Goal: Task Accomplishment & Management: Complete application form

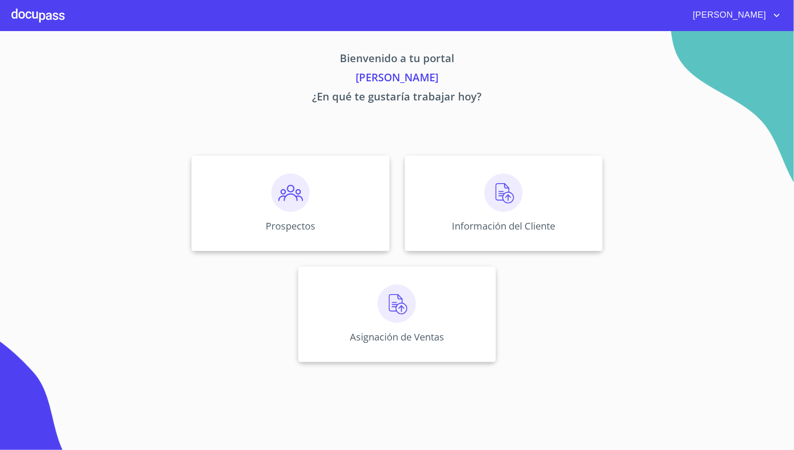
click at [426, 201] on div "Información del Cliente" at bounding box center [504, 204] width 198 height 96
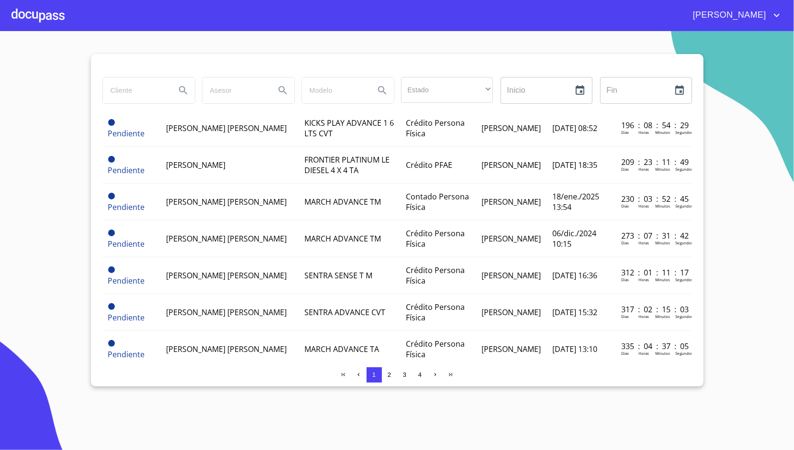
scroll to position [183, 0]
click at [50, 14] on div at bounding box center [37, 15] width 53 height 31
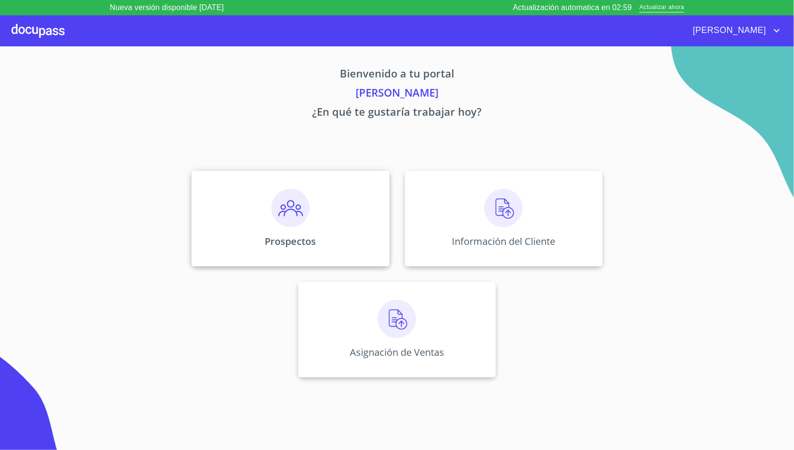
click at [331, 210] on div "Prospectos" at bounding box center [290, 219] width 198 height 96
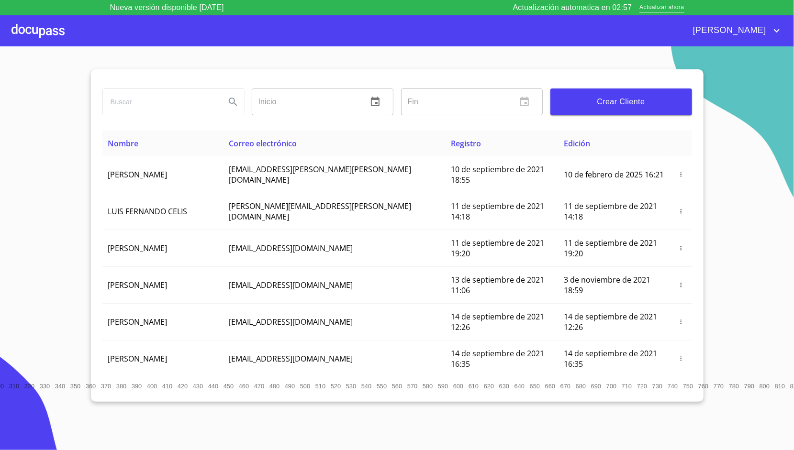
click at [194, 102] on input "search" at bounding box center [160, 102] width 115 height 26
type input "[PERSON_NAME]"
click at [233, 104] on icon "Search" at bounding box center [232, 101] width 11 height 11
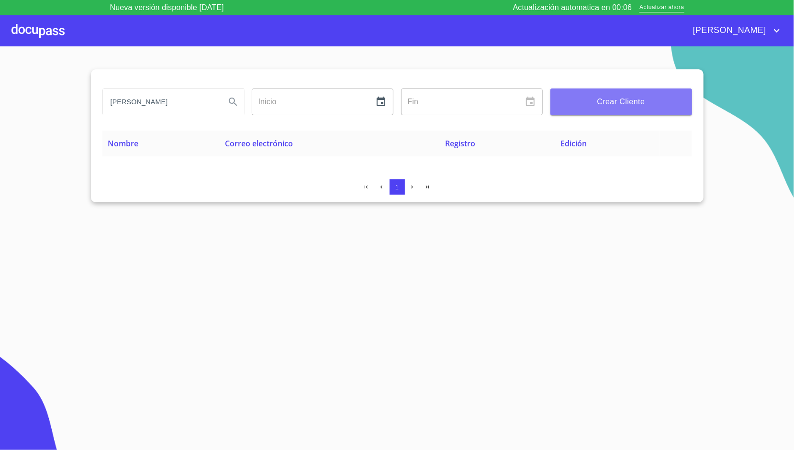
click at [585, 98] on span "Crear Cliente" at bounding box center [621, 101] width 126 height 13
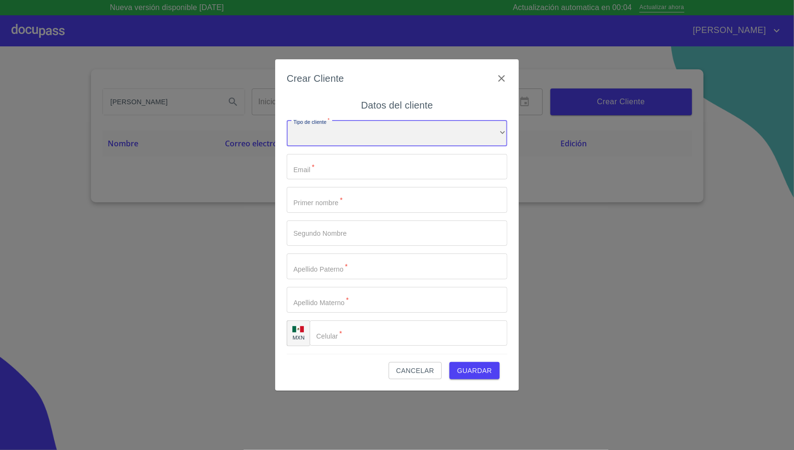
click at [390, 131] on div "​" at bounding box center [397, 134] width 221 height 26
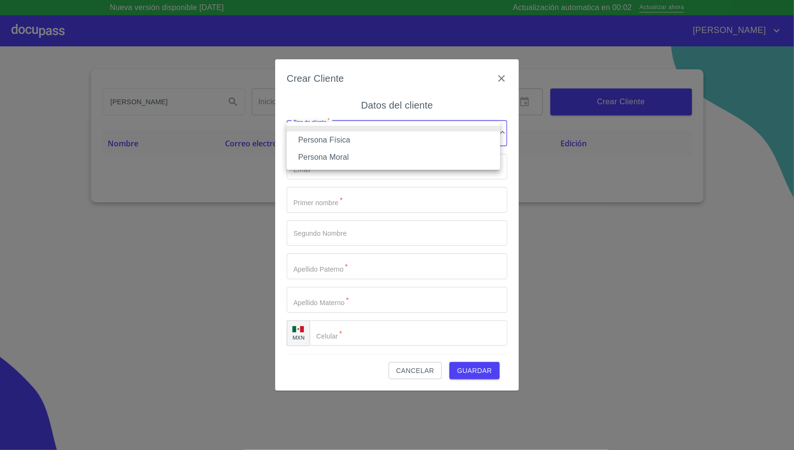
click at [371, 135] on li "Persona Física" at bounding box center [393, 140] width 213 height 17
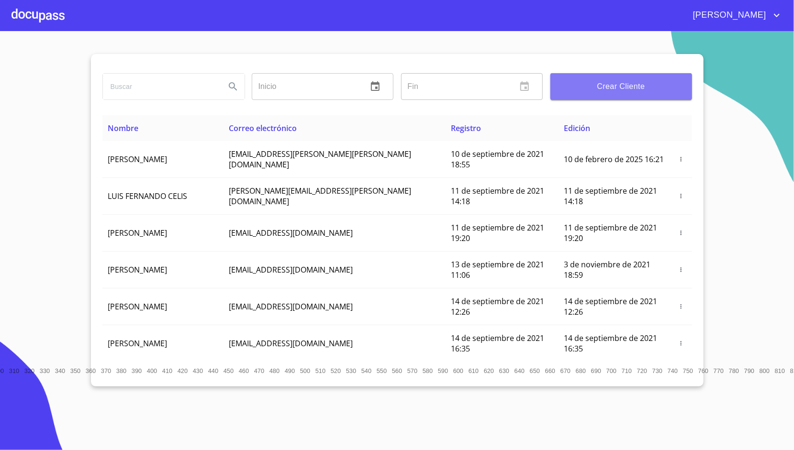
click at [603, 76] on button "Crear Cliente" at bounding box center [621, 86] width 142 height 27
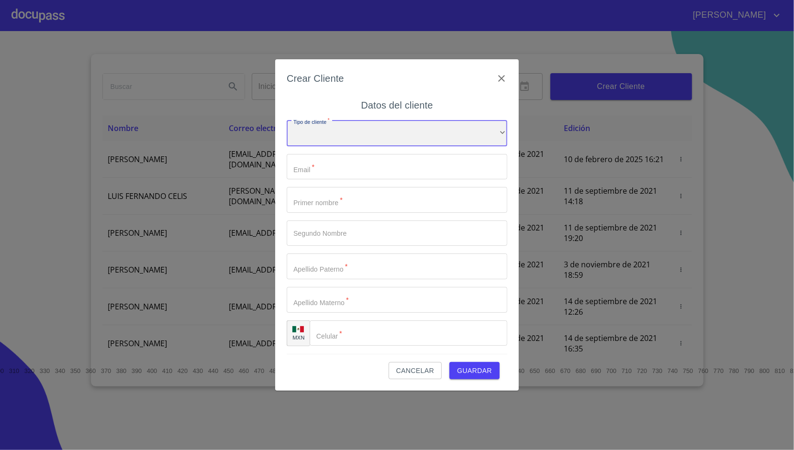
click at [407, 130] on div "​" at bounding box center [397, 134] width 221 height 26
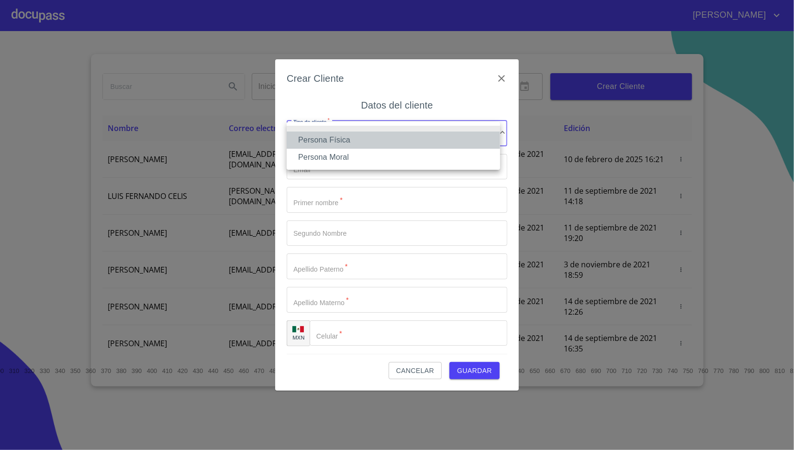
click at [363, 146] on li "Persona Física" at bounding box center [393, 140] width 213 height 17
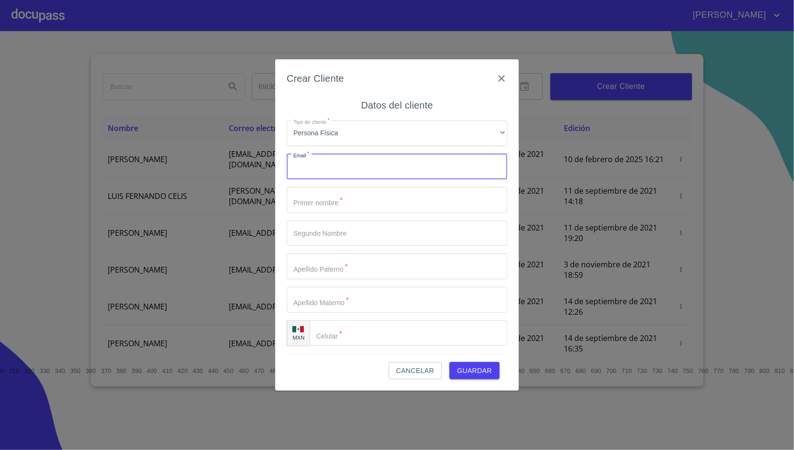
click at [331, 164] on input "Tipo de cliente   *" at bounding box center [397, 167] width 221 height 26
type input "[EMAIL_ADDRESS][DOMAIN_NAME]"
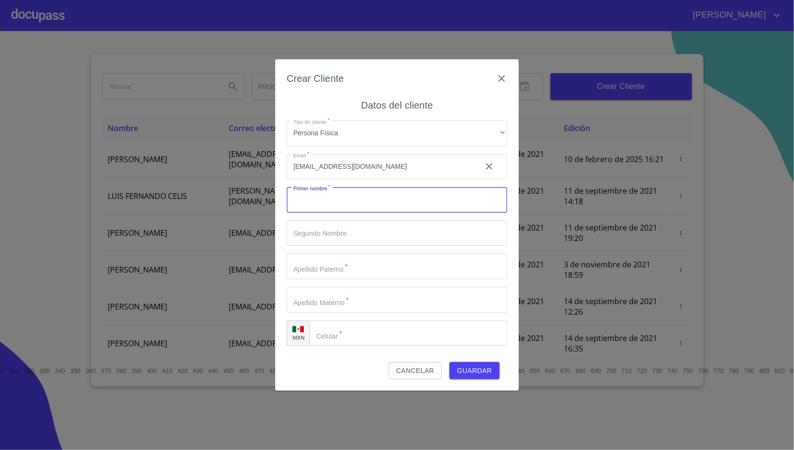
click at [321, 213] on input "Tipo de cliente   *" at bounding box center [397, 200] width 221 height 26
type input "o"
type input "[PERSON_NAME]"
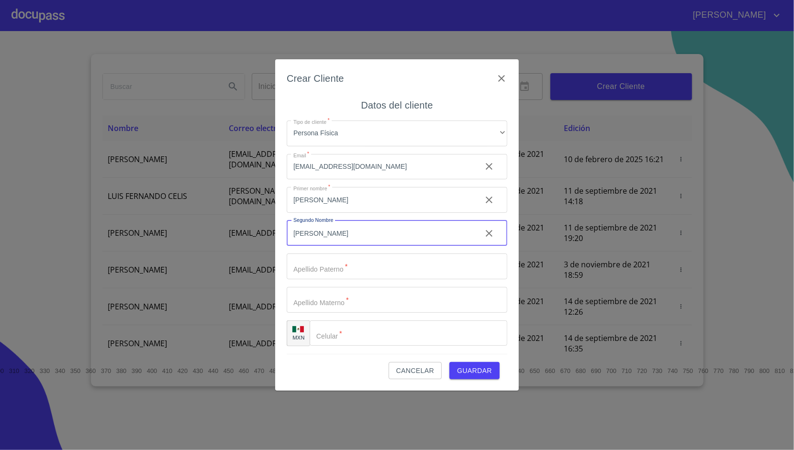
type input "[PERSON_NAME]"
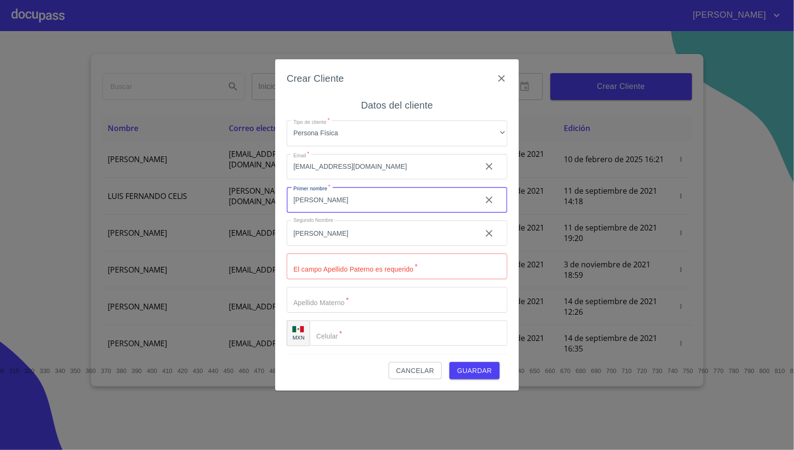
type input "[PERSON_NAME]"
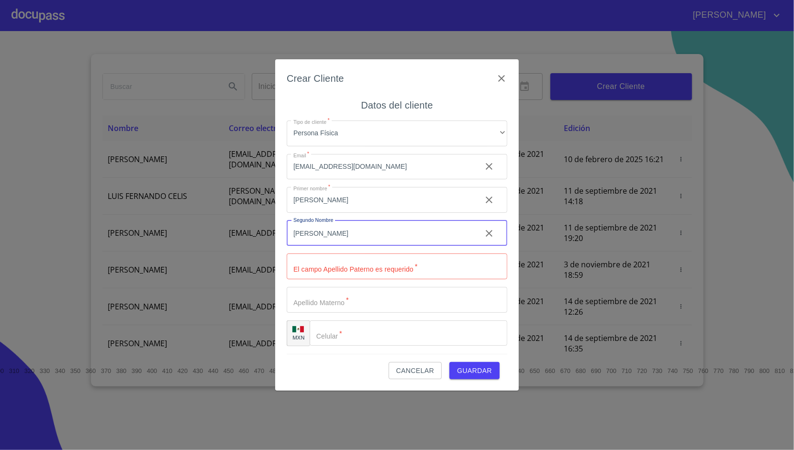
type input "[PERSON_NAME]"
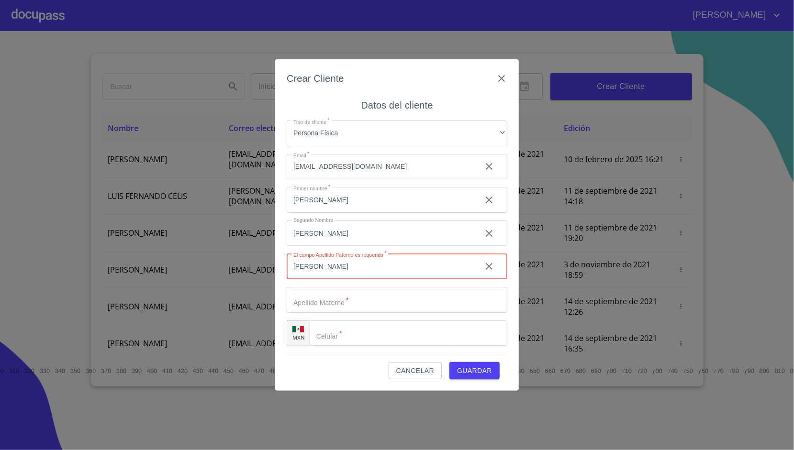
type input "J"
type input "[GEOGRAPHIC_DATA]"
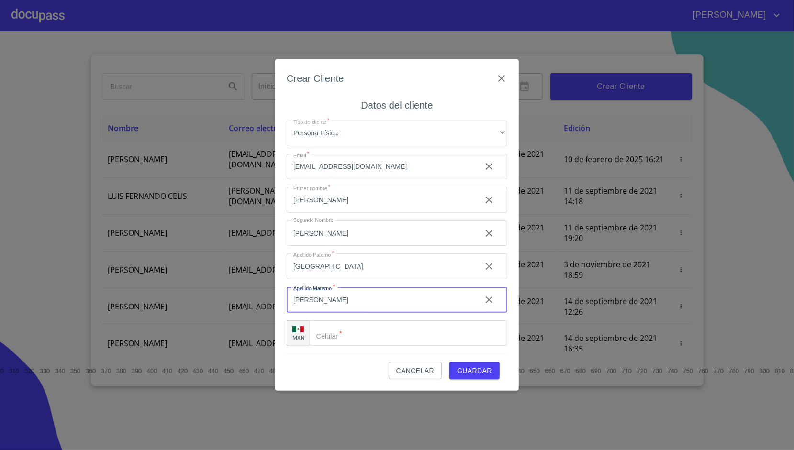
type input "[PERSON_NAME]"
click at [281, 280] on div "Crear Cliente Datos del cliente Tipo de cliente   * Persona Física ​ Email   * …" at bounding box center [397, 225] width 244 height 332
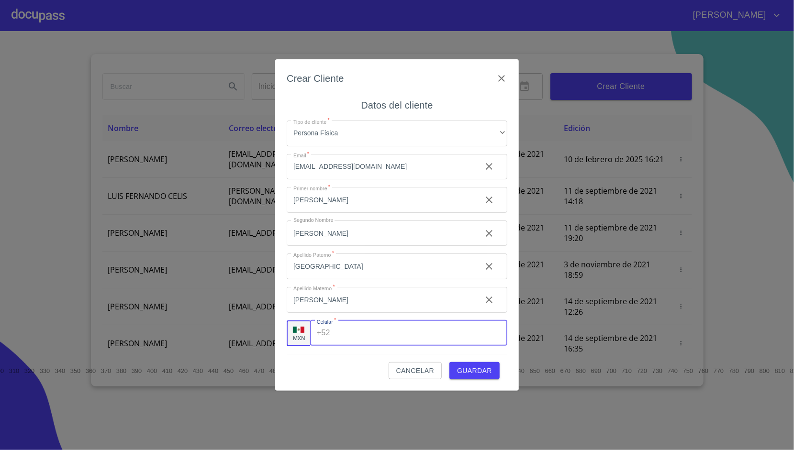
click at [348, 332] on input "Tipo de cliente   *" at bounding box center [420, 334] width 173 height 26
paste input "[PHONE_NUMBER]"
type input "[PHONE_NUMBER]"
click at [330, 364] on div "Cancelar Guardar" at bounding box center [397, 367] width 221 height 26
click at [472, 358] on div "Cancelar Guardar" at bounding box center [397, 367] width 221 height 26
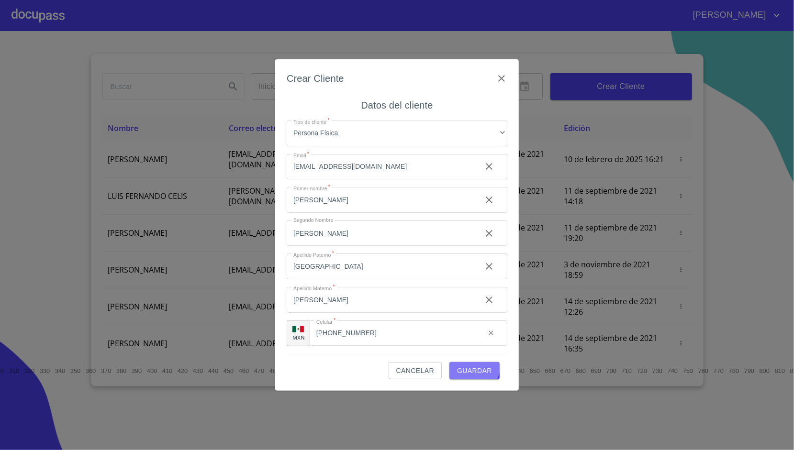
click at [472, 365] on span "Guardar" at bounding box center [474, 371] width 35 height 12
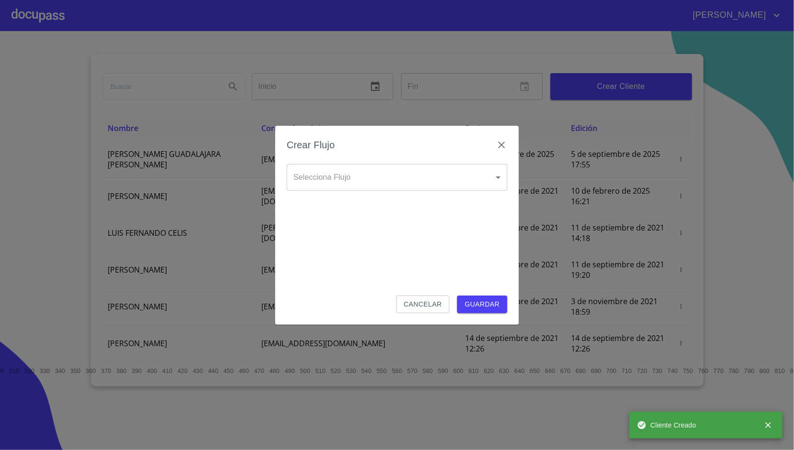
click at [382, 161] on div "Crear Flujo" at bounding box center [397, 150] width 221 height 27
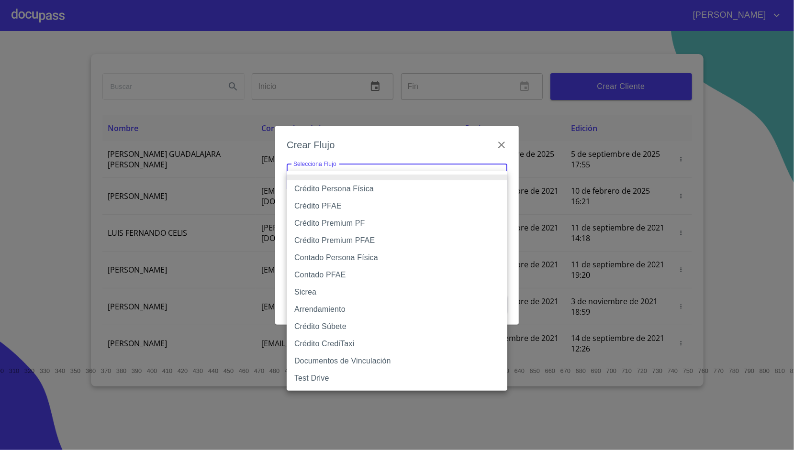
click at [378, 174] on body "[PERSON_NAME] ​ Fin ​ Crear Cliente Nombre Correo electrónico Registro Edición …" at bounding box center [397, 225] width 794 height 450
click at [351, 201] on li "Crédito PFAE" at bounding box center [397, 206] width 221 height 17
type input "60bfa0150d9865ccc24afd7c"
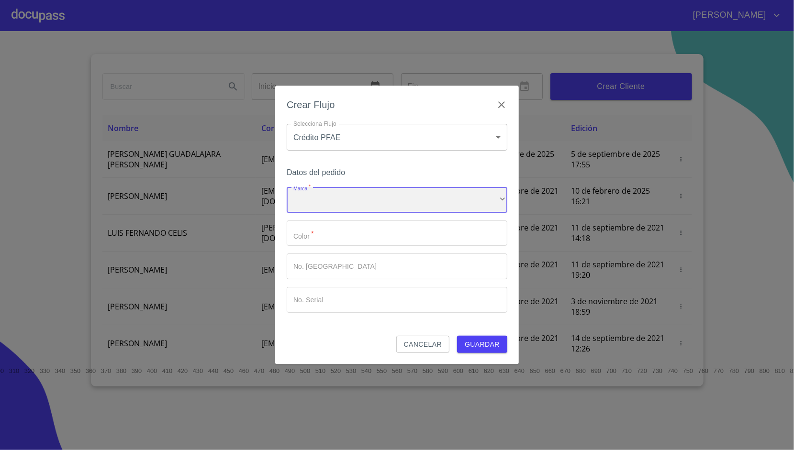
click at [341, 193] on div "​" at bounding box center [397, 200] width 221 height 26
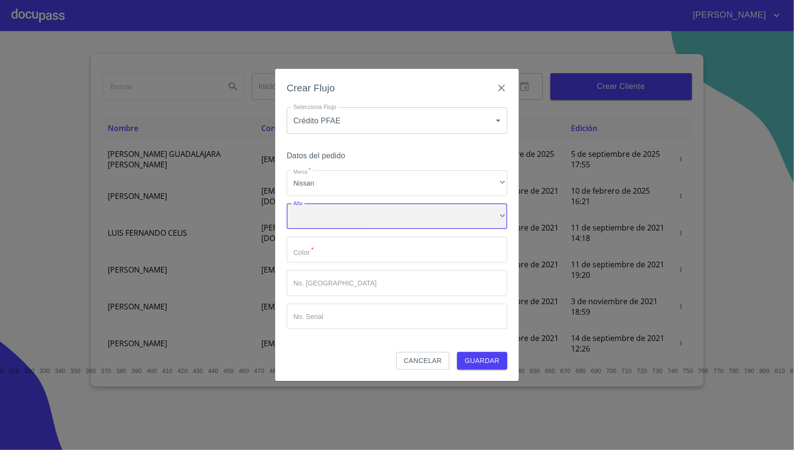
click at [332, 211] on div "​" at bounding box center [397, 217] width 221 height 26
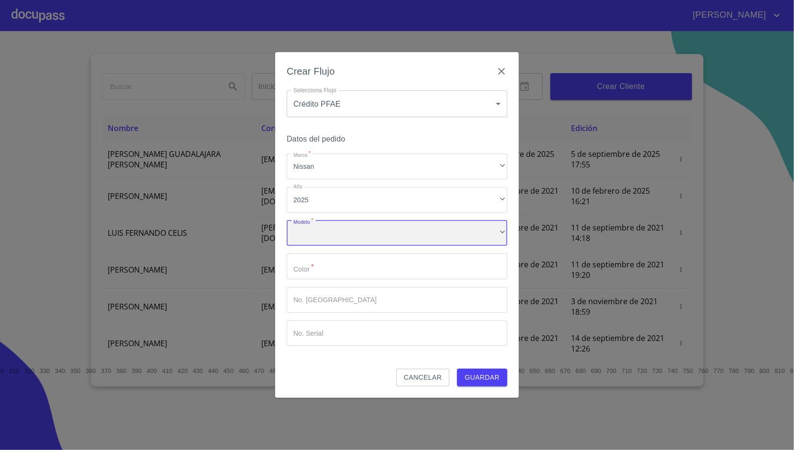
click at [331, 226] on div "​" at bounding box center [397, 234] width 221 height 26
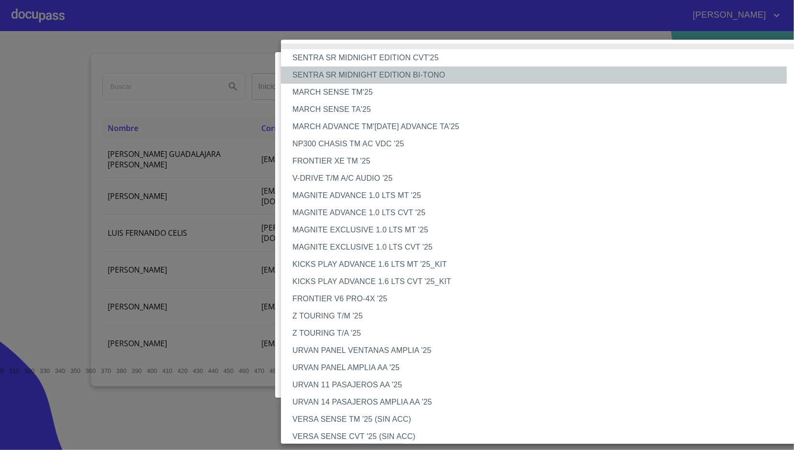
click at [412, 78] on li "SENTRA SR MIDNIGHT EDITION BI-TONO" at bounding box center [548, 75] width 535 height 17
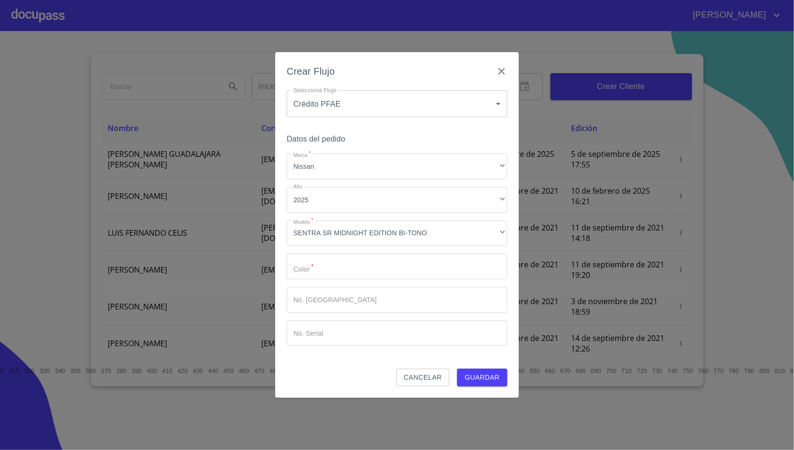
click at [350, 252] on div "Marca   * Nissan ​ Año 2025 ​ Modelo   * SENTRA SR MIDNIGHT EDITION BI-TONO ​ C…" at bounding box center [397, 250] width 221 height 192
click at [348, 264] on input "Marca   *" at bounding box center [397, 267] width 221 height 26
type input "BLANCO"
click at [284, 252] on div "Crear Flujo Selecciona Flujo Crédito PFAE 60bfa0150d9865ccc24afd7c Selecciona F…" at bounding box center [397, 225] width 244 height 346
click at [478, 380] on span "Guardar" at bounding box center [482, 378] width 35 height 12
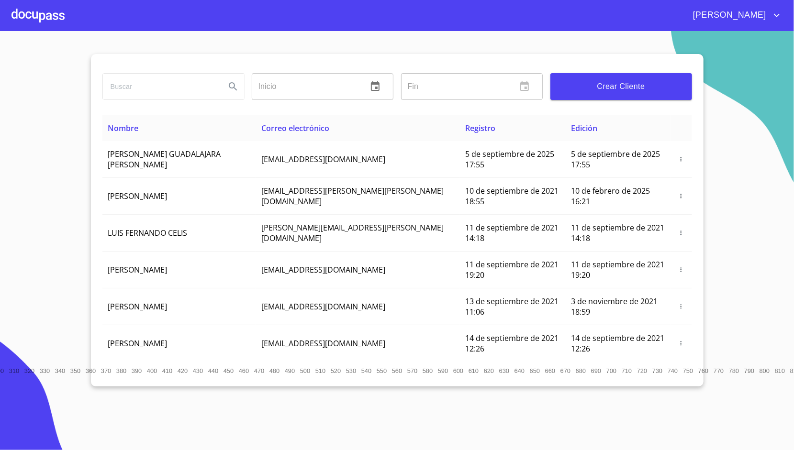
click at [55, 19] on div at bounding box center [37, 15] width 53 height 31
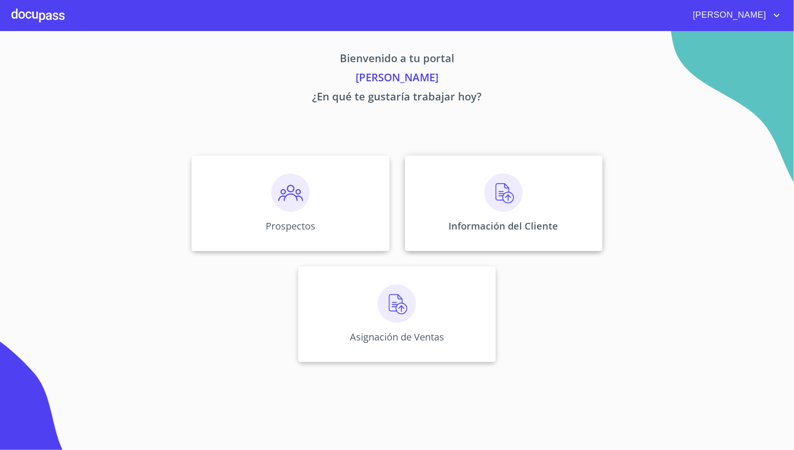
click at [485, 183] on img at bounding box center [503, 193] width 38 height 38
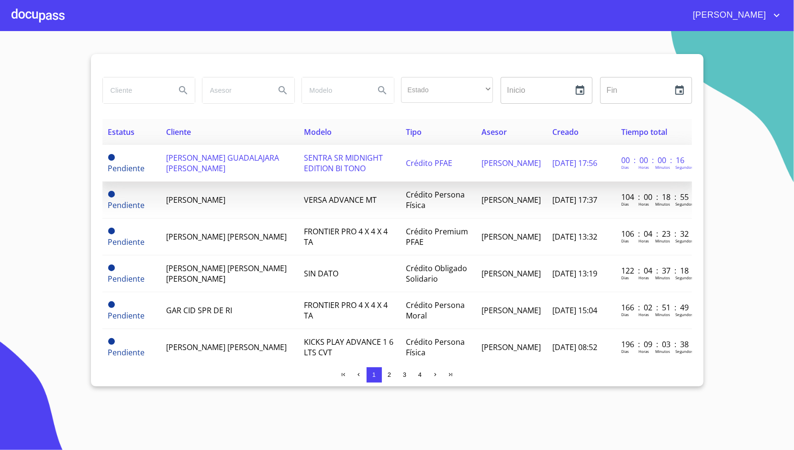
click at [273, 160] on td "[PERSON_NAME] GUADALAJARA [PERSON_NAME]" at bounding box center [229, 163] width 138 height 37
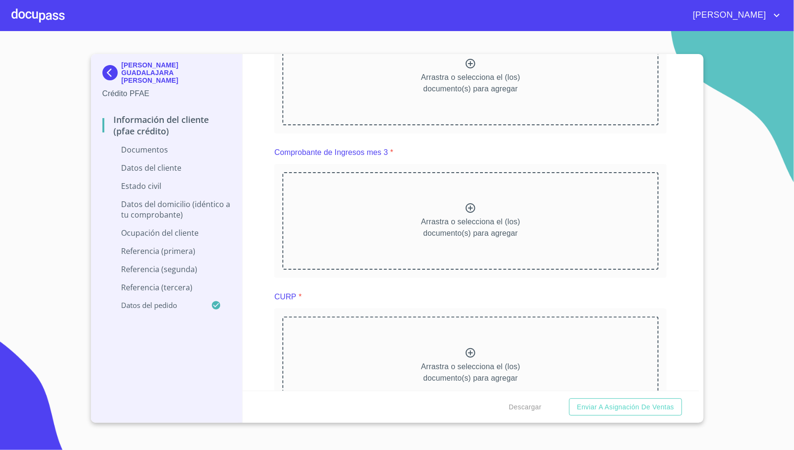
scroll to position [640, 0]
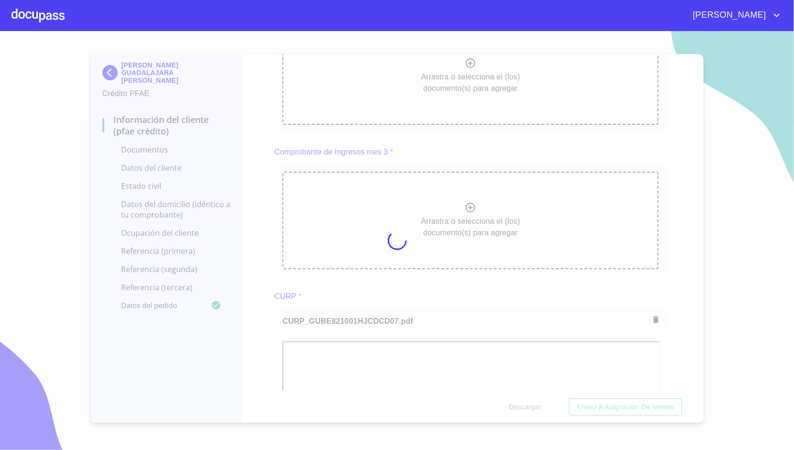
click at [271, 264] on div at bounding box center [397, 240] width 794 height 419
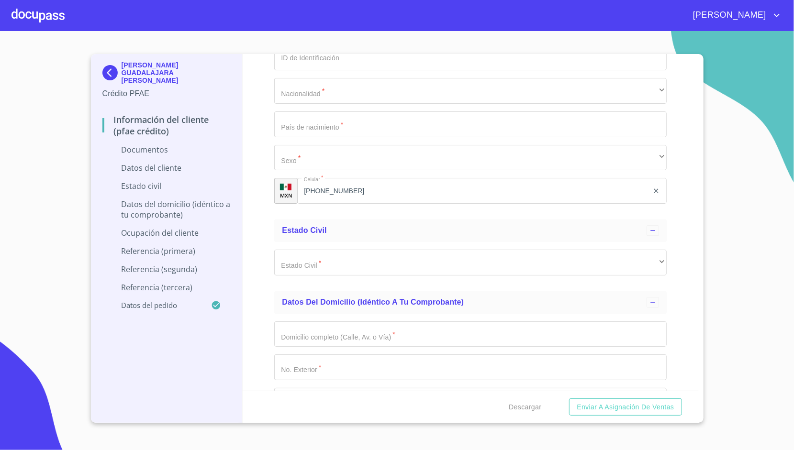
scroll to position [1704, 0]
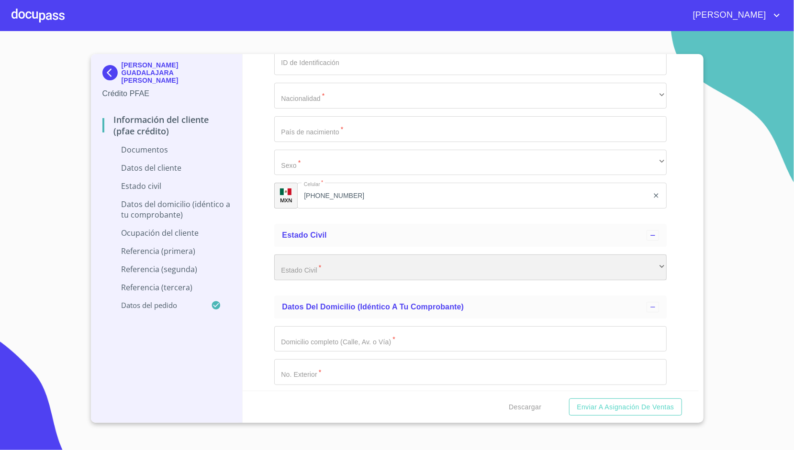
click at [336, 264] on div "​" at bounding box center [470, 268] width 392 height 26
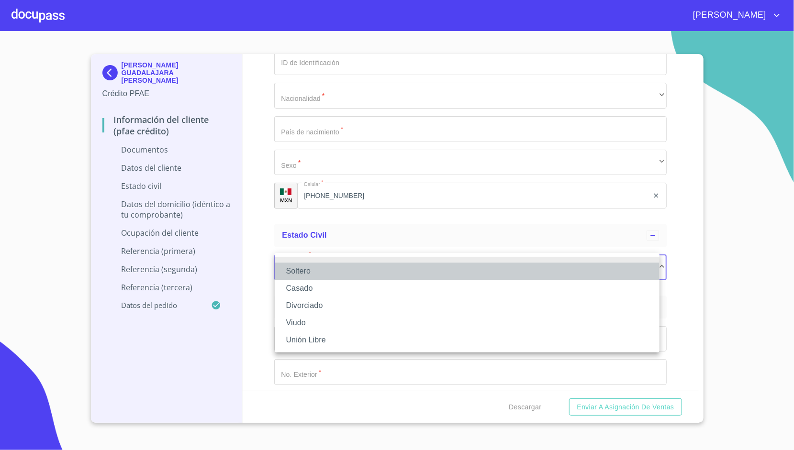
click at [308, 273] on li "Soltero" at bounding box center [467, 271] width 385 height 17
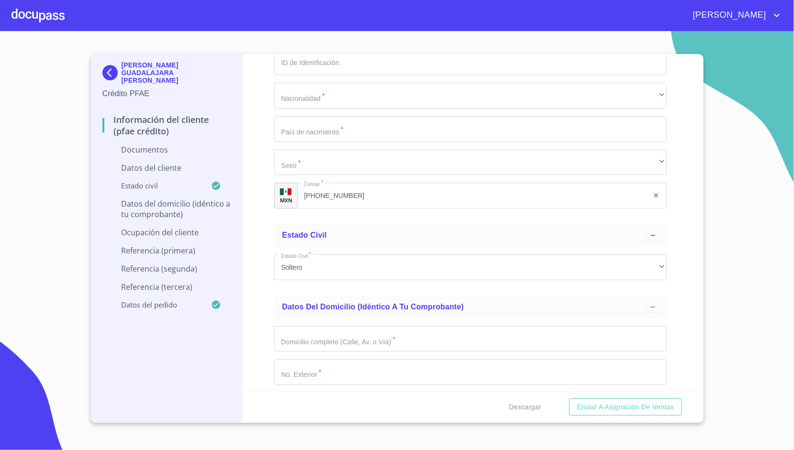
click at [266, 245] on div "Información del cliente (PFAE crédito) Documentos Documento de identificación. …" at bounding box center [471, 222] width 456 height 337
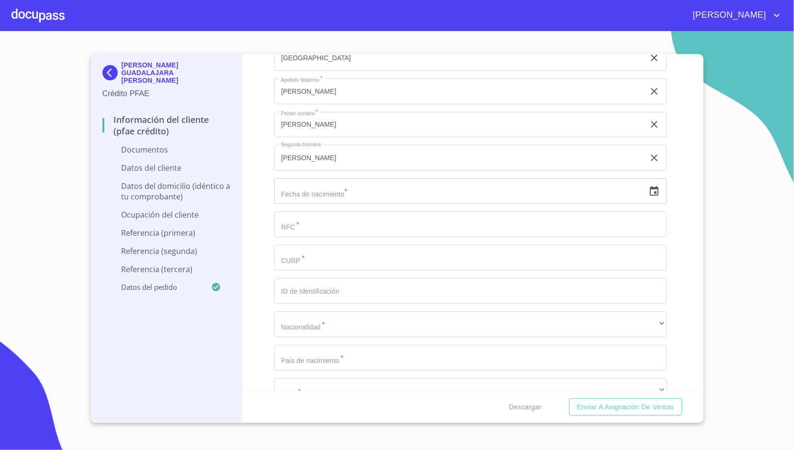
scroll to position [1477, 0]
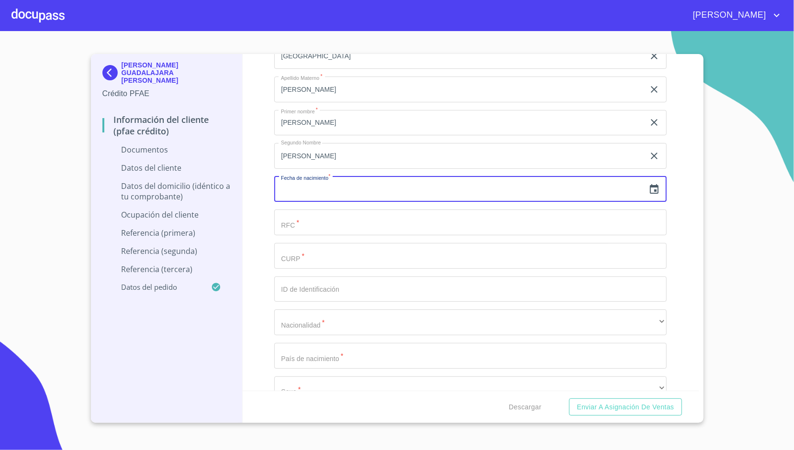
click at [305, 189] on input "text" at bounding box center [459, 190] width 370 height 26
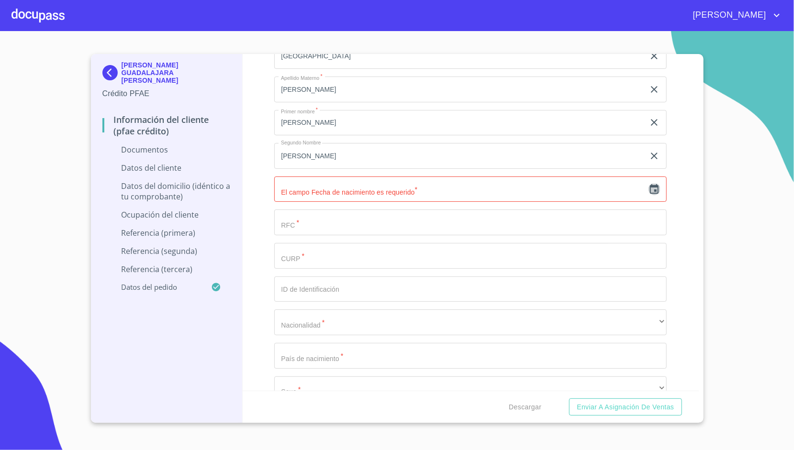
click at [650, 184] on icon "button" at bounding box center [654, 189] width 9 height 10
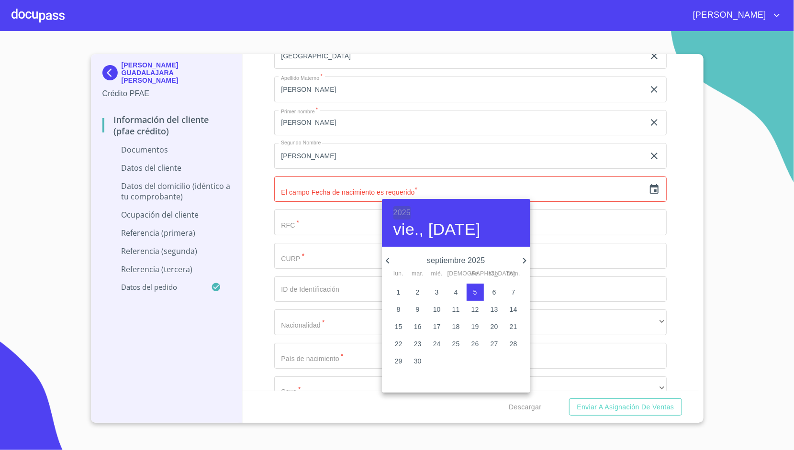
click at [405, 216] on h6 "2025" at bounding box center [401, 212] width 17 height 13
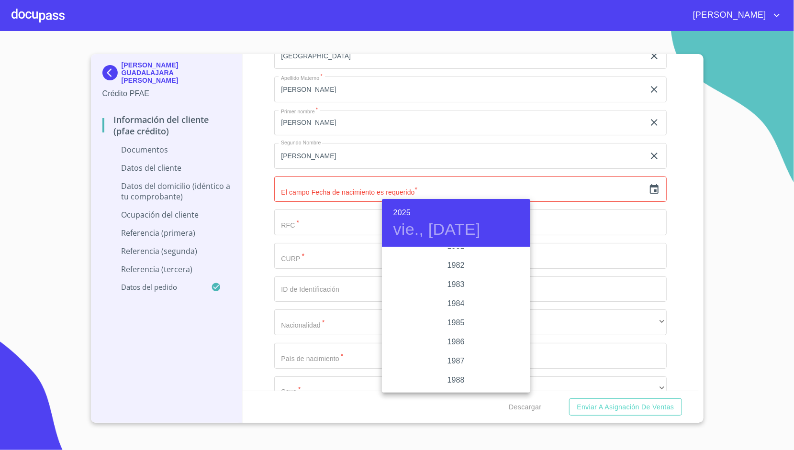
scroll to position [1082, 0]
click at [447, 266] on div "1982" at bounding box center [456, 267] width 148 height 19
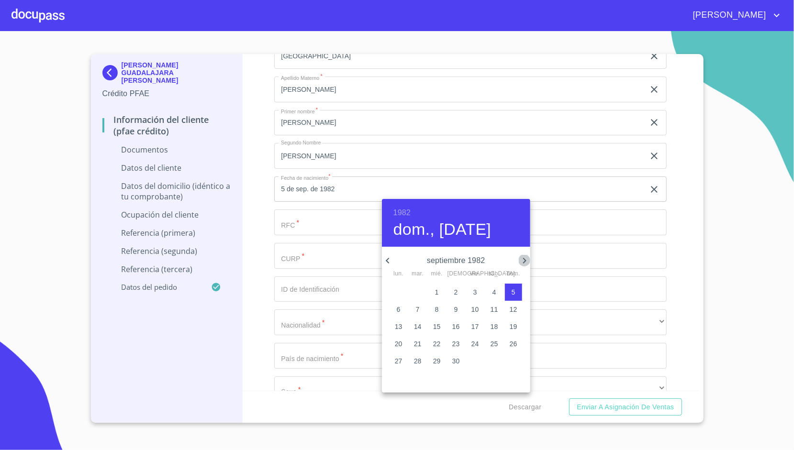
click at [529, 261] on icon "button" at bounding box center [524, 260] width 11 height 11
click at [479, 294] on span "1" at bounding box center [475, 293] width 17 height 10
type input "1 de oct. de 1982"
click at [259, 195] on div at bounding box center [397, 225] width 794 height 450
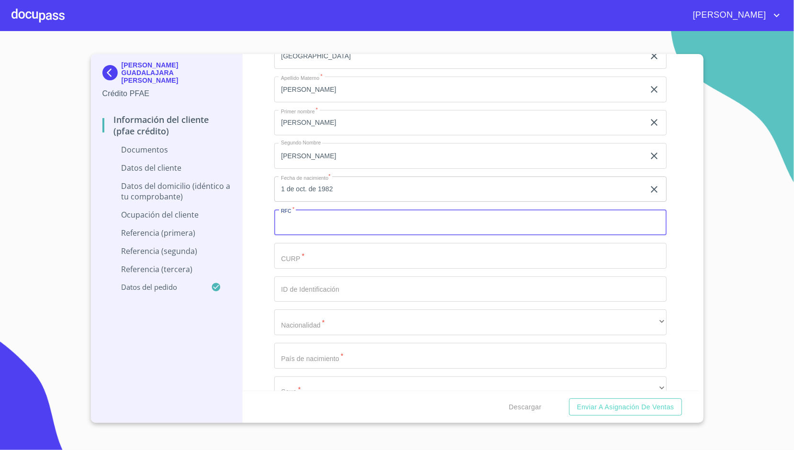
click at [325, 210] on input "Documento de identificación.   *" at bounding box center [470, 223] width 392 height 26
paste input "GUBE821001"
type input "GUBE821001S82"
click at [258, 207] on div "Información del cliente (PFAE crédito) Documentos Documento de identificación. …" at bounding box center [471, 222] width 456 height 337
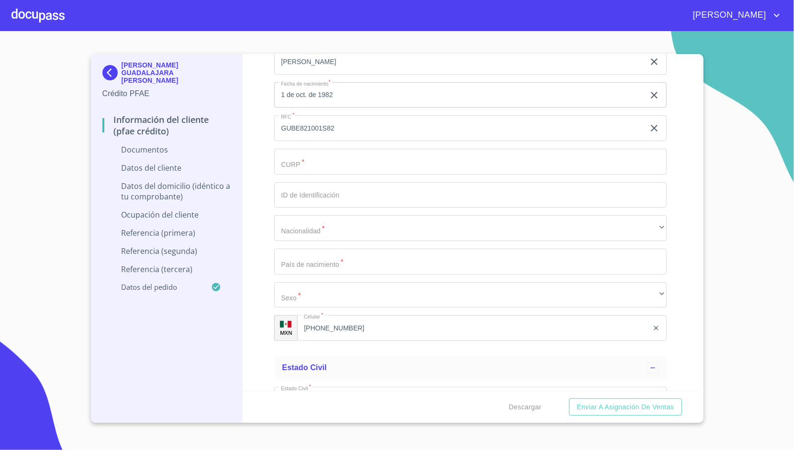
scroll to position [1583, 0]
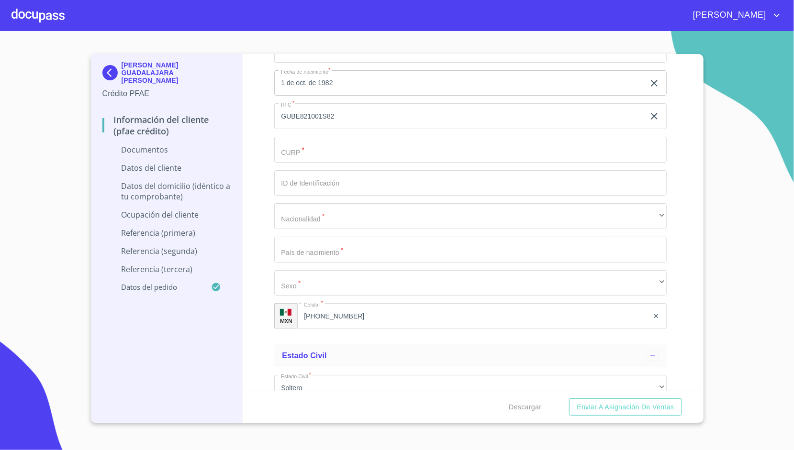
paste input "GUBE821001HJCDCD07"
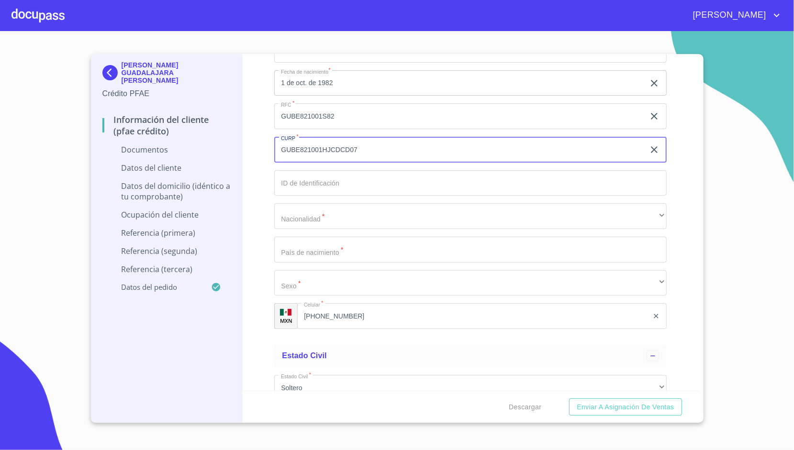
click at [334, 147] on input "GUBE821001HJCDCD07" at bounding box center [459, 150] width 370 height 26
type input "GUBE821001HJCDCD07"
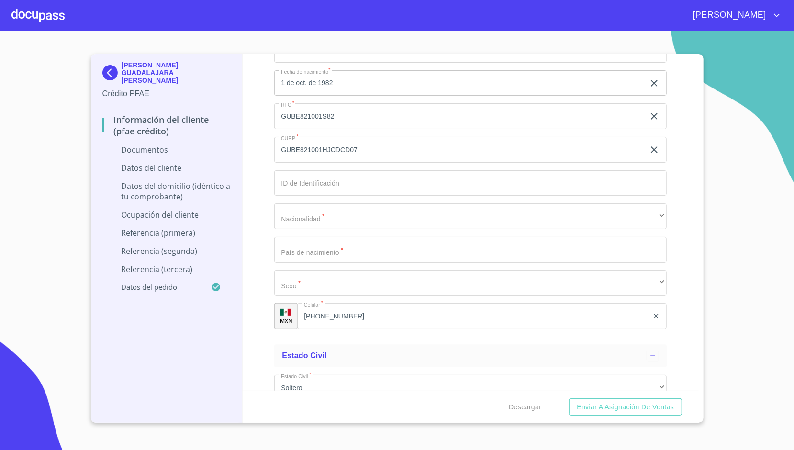
click at [261, 172] on div "Información del cliente (PFAE crédito) Documentos Documento de identificación. …" at bounding box center [471, 222] width 456 height 337
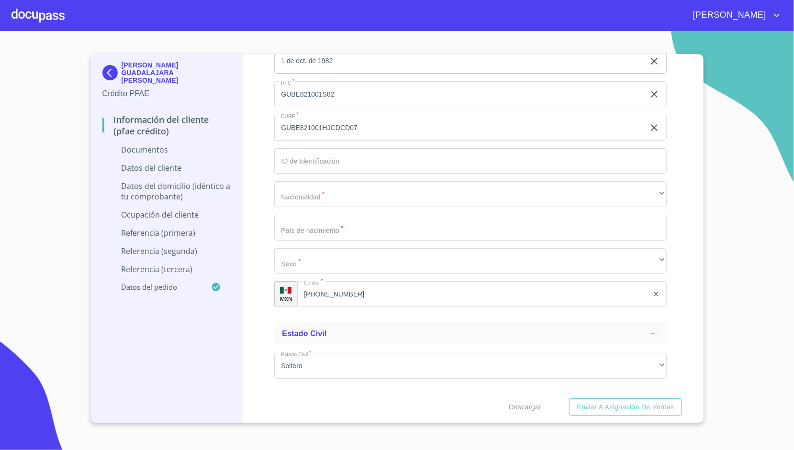
scroll to position [1606, 0]
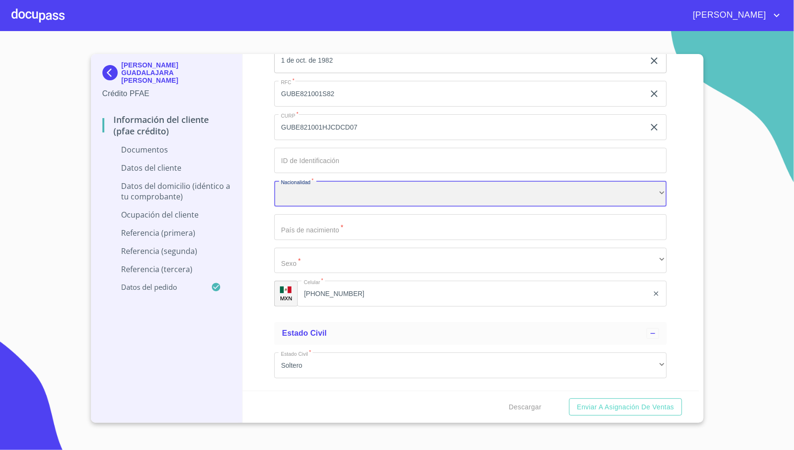
click at [305, 190] on div "​" at bounding box center [470, 194] width 392 height 26
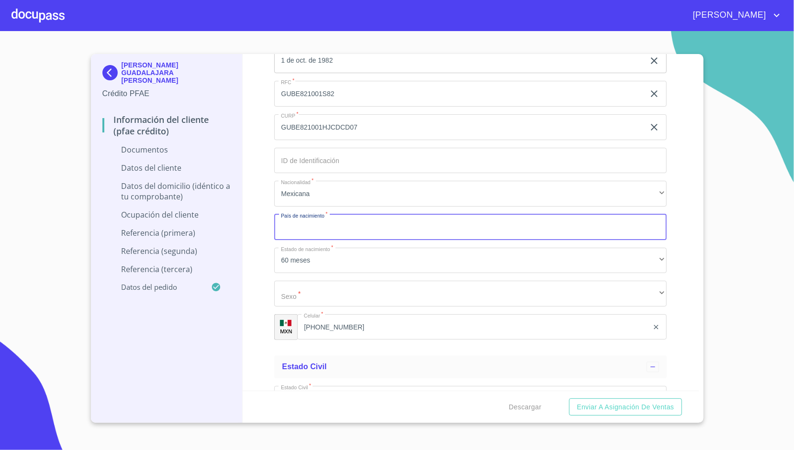
click at [299, 230] on input "Documento de identificación.   *" at bounding box center [470, 227] width 392 height 26
type input "J"
type input "[GEOGRAPHIC_DATA]"
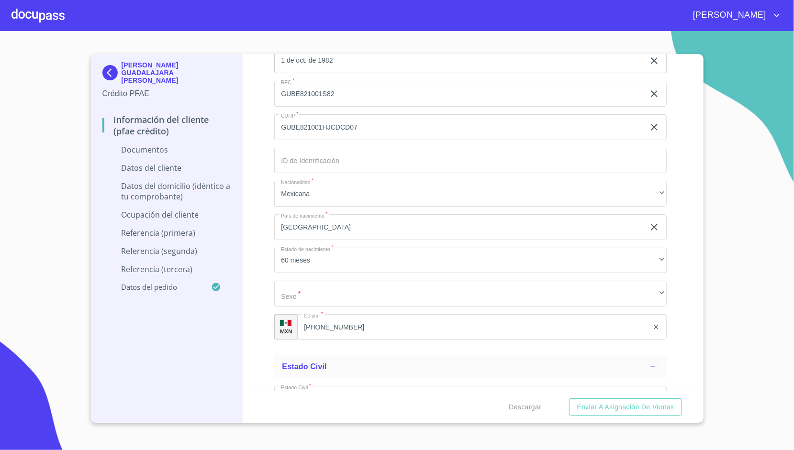
click at [265, 210] on div "Información del cliente (PFAE crédito) Documentos Documento de identificación. …" at bounding box center [471, 222] width 456 height 337
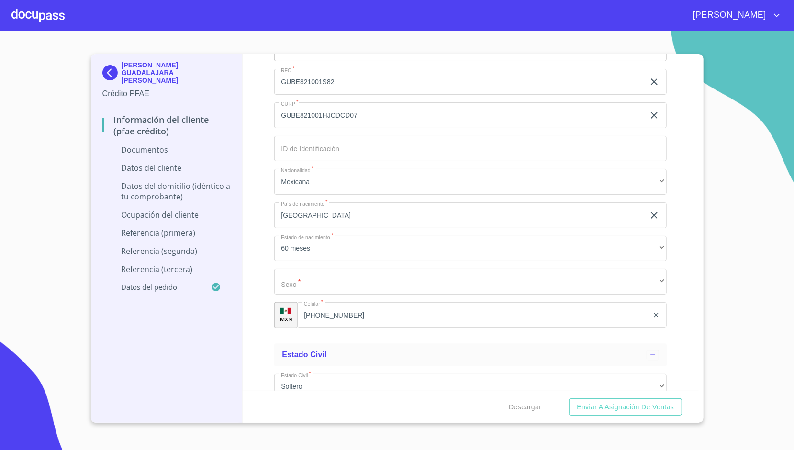
scroll to position [1618, 0]
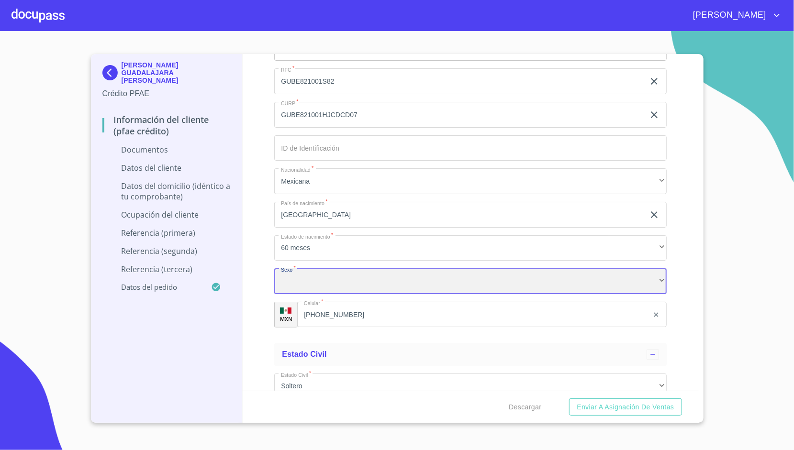
click at [293, 288] on div "​" at bounding box center [470, 282] width 392 height 26
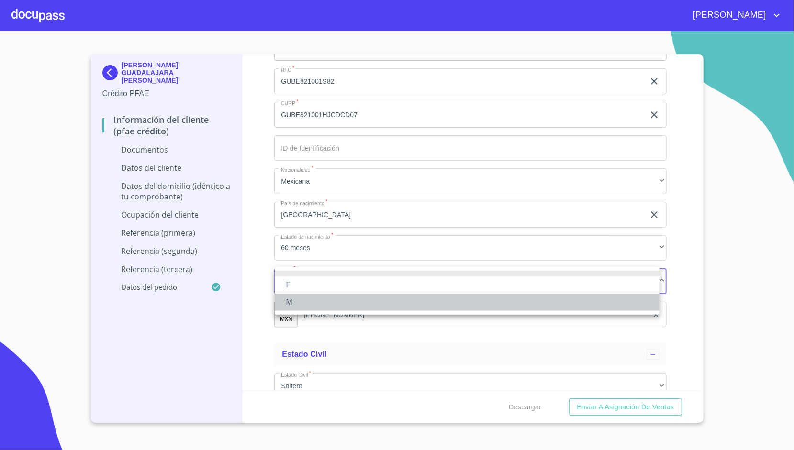
click at [293, 300] on li "M" at bounding box center [467, 302] width 385 height 17
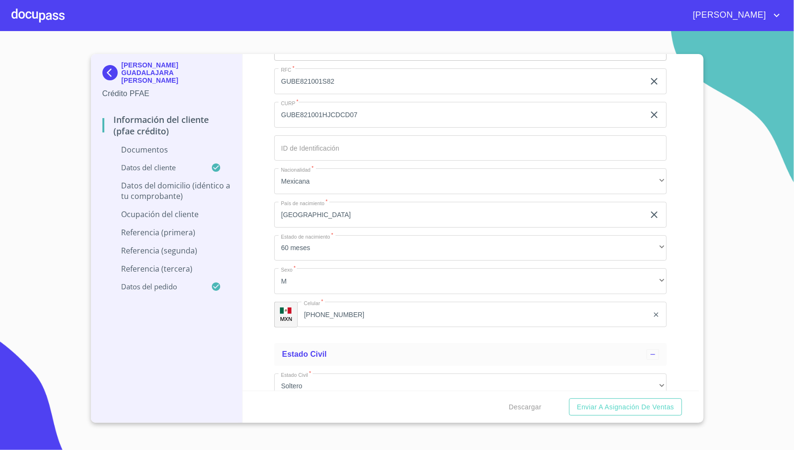
click at [270, 288] on div "Información del cliente (PFAE crédito) Documentos Documento de identificación. …" at bounding box center [471, 222] width 456 height 337
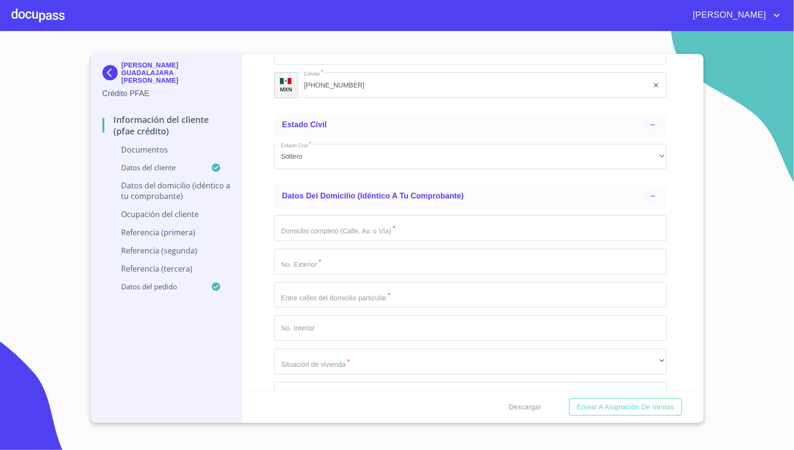
scroll to position [1849, 0]
click at [303, 230] on input "Documento de identificación.   *" at bounding box center [470, 228] width 392 height 26
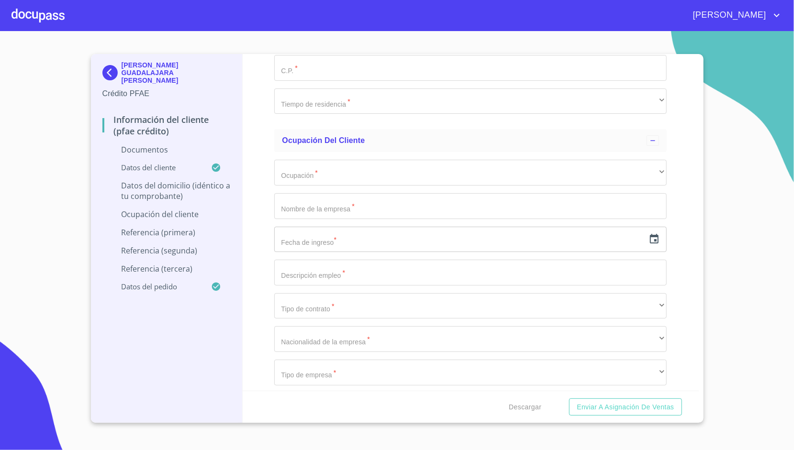
scroll to position [2310, 0]
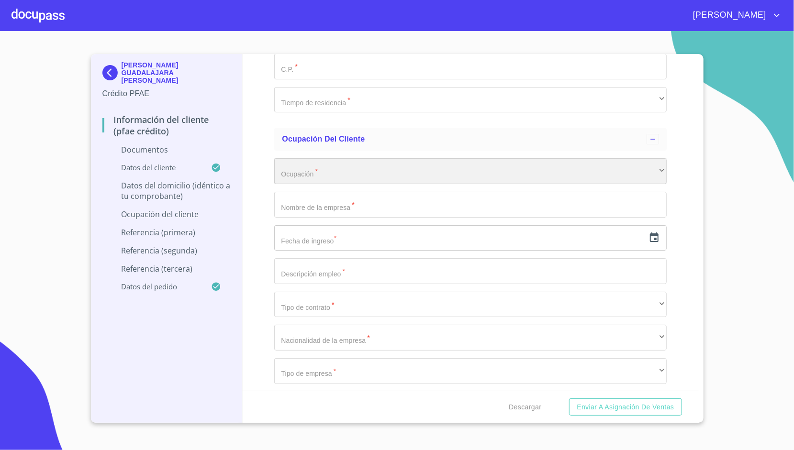
click at [298, 167] on div "​" at bounding box center [470, 171] width 392 height 26
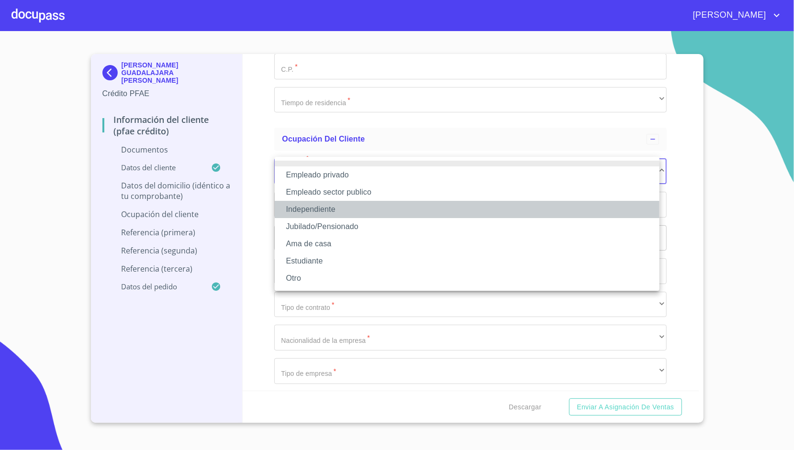
click at [321, 203] on li "Independiente" at bounding box center [467, 209] width 385 height 17
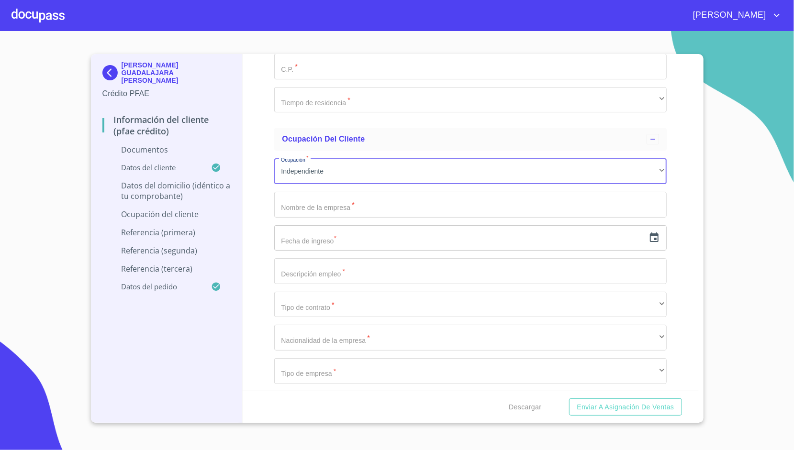
click at [305, 195] on input "Documento de identificación.   *" at bounding box center [470, 205] width 392 height 26
type input "[PERSON_NAME] GUADALAJARA [PERSON_NAME]"
click at [264, 236] on div "Información del cliente (PFAE crédito) Documentos Documento de identificación. …" at bounding box center [471, 222] width 456 height 337
click at [649, 238] on icon "button" at bounding box center [654, 237] width 11 height 11
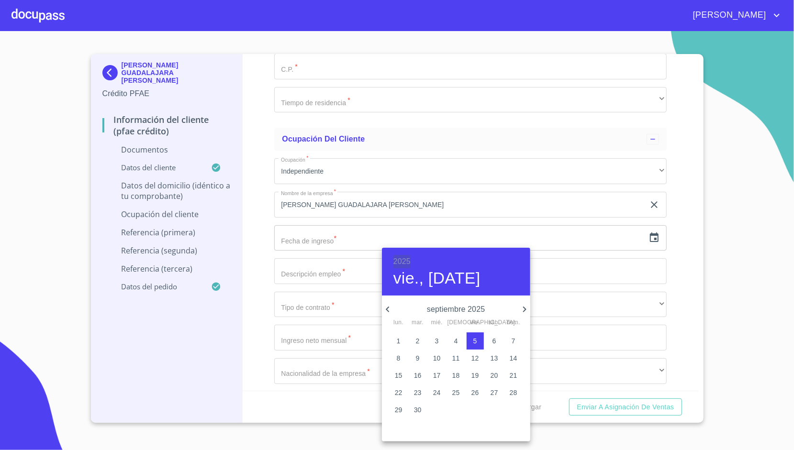
click at [403, 256] on h6 "2025" at bounding box center [401, 261] width 17 height 13
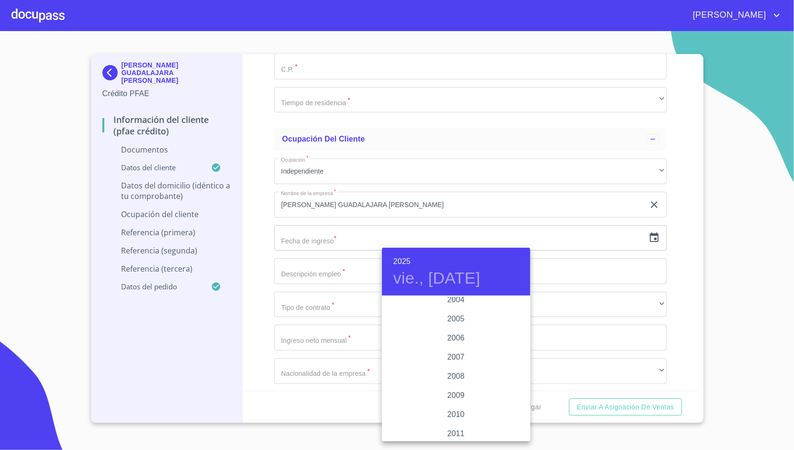
scroll to position [1519, 0]
click at [454, 413] on div "2010" at bounding box center [456, 415] width 148 height 19
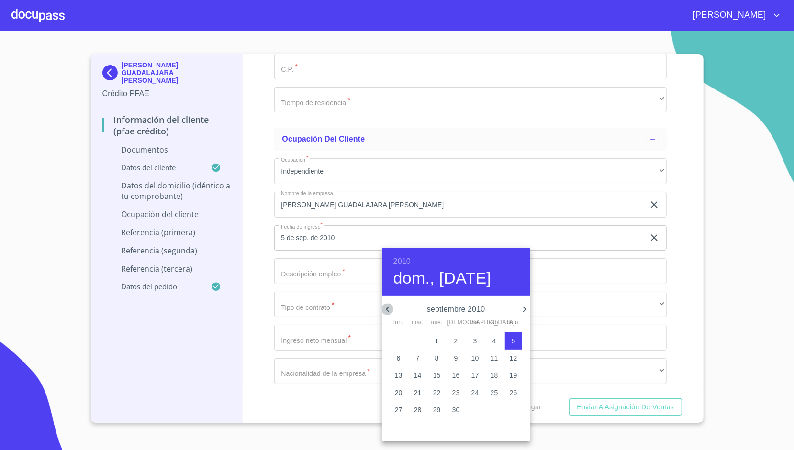
click at [388, 305] on icon "button" at bounding box center [387, 309] width 11 height 11
click at [457, 341] on p "1" at bounding box center [456, 341] width 4 height 10
type input "1 de [DATE]. de 2010"
click at [264, 251] on div at bounding box center [397, 225] width 794 height 450
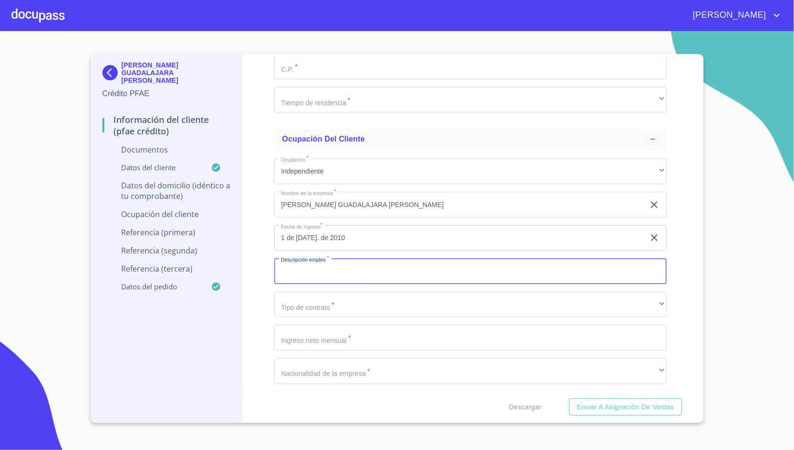
click at [305, 270] on input "Documento de identificación.   *" at bounding box center [470, 271] width 392 height 26
type input "VENTA AL MAYOREO DE CALAZDADO"
click at [261, 262] on div "Información del cliente (PFAE crédito) Documentos Documento de identificación. …" at bounding box center [471, 222] width 456 height 337
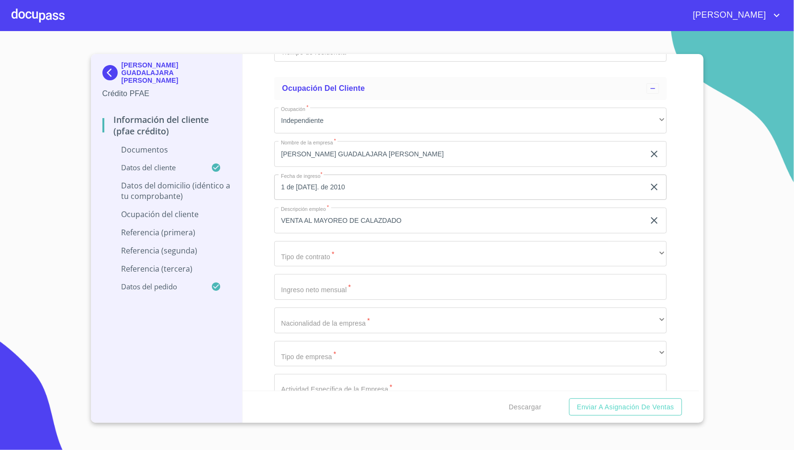
scroll to position [2363, 0]
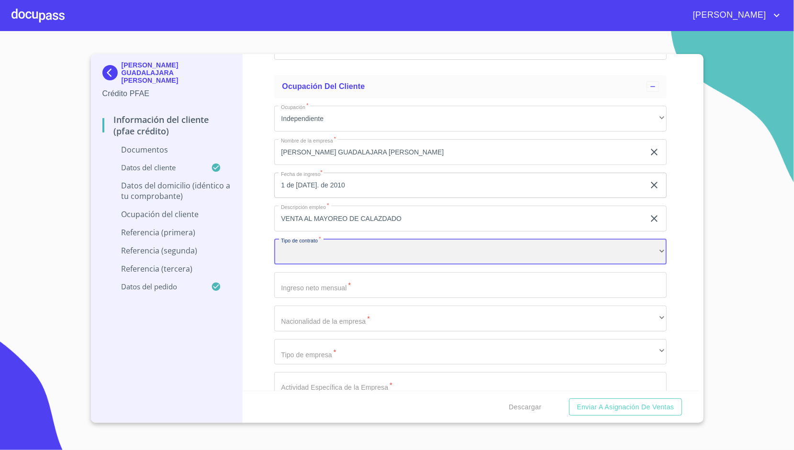
click at [281, 255] on div "​" at bounding box center [470, 252] width 392 height 26
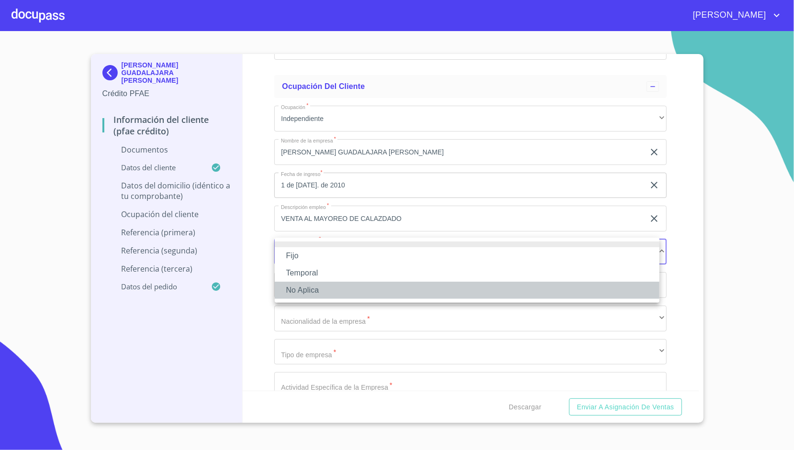
click at [305, 284] on li "No Aplica" at bounding box center [467, 290] width 385 height 17
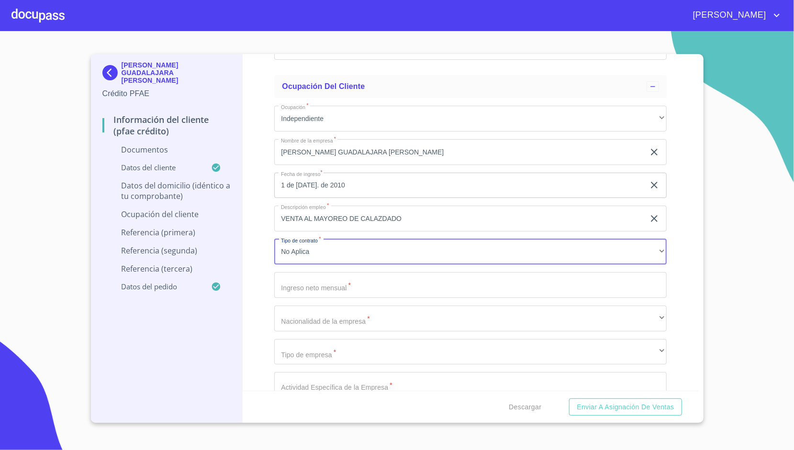
click at [303, 284] on input "Documento de identificación.   *" at bounding box center [470, 285] width 392 height 26
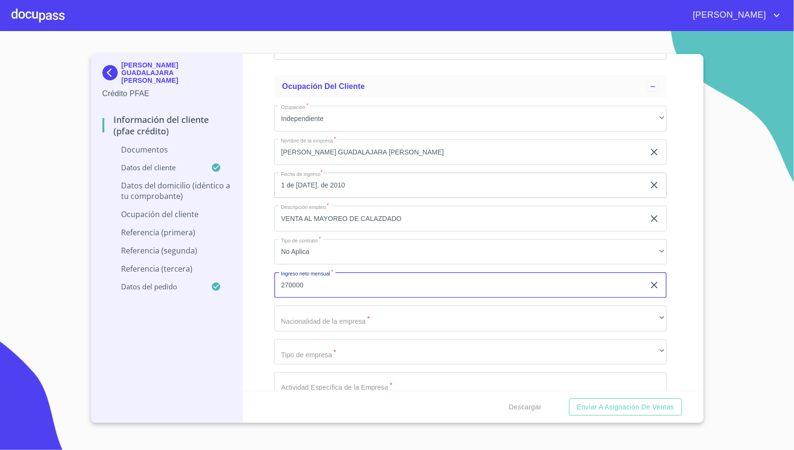
type input "270000"
click at [265, 249] on div "Información del cliente (PFAE crédito) Documentos Documento de identificación. …" at bounding box center [471, 222] width 456 height 337
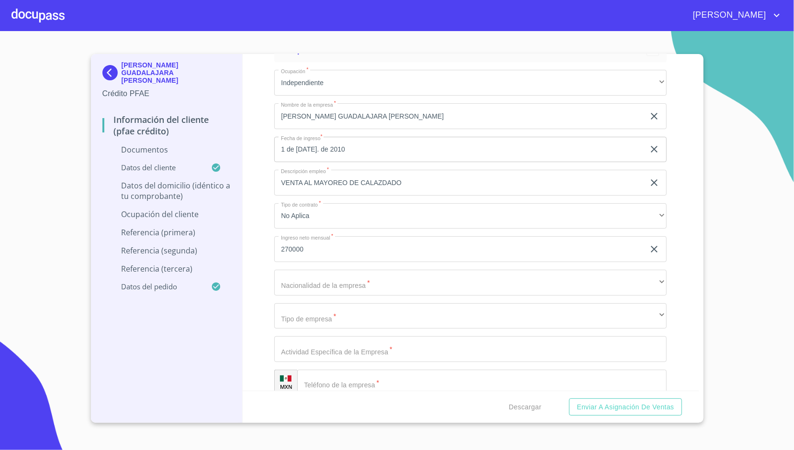
scroll to position [2400, 0]
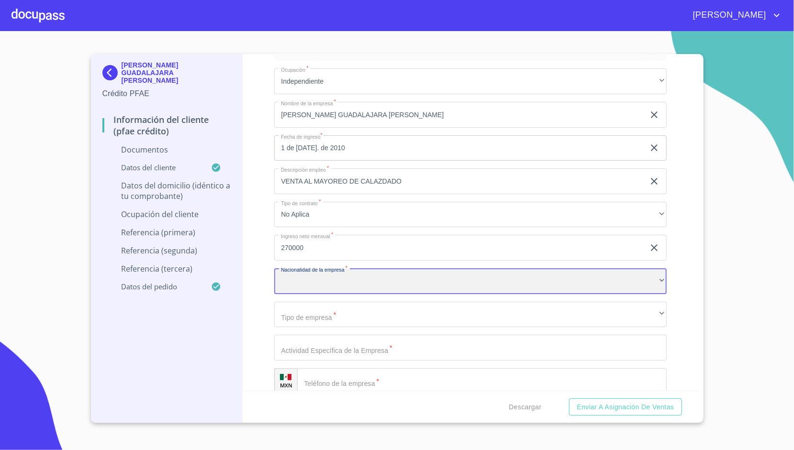
click at [309, 279] on div "​" at bounding box center [470, 282] width 392 height 26
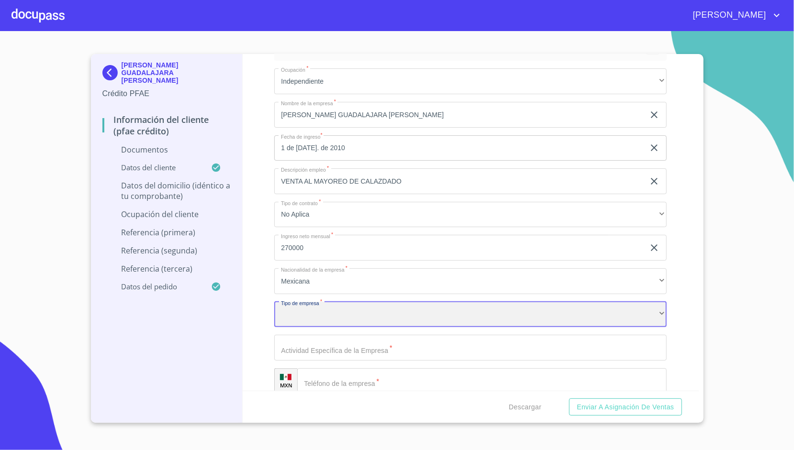
click at [332, 313] on div "​" at bounding box center [470, 315] width 392 height 26
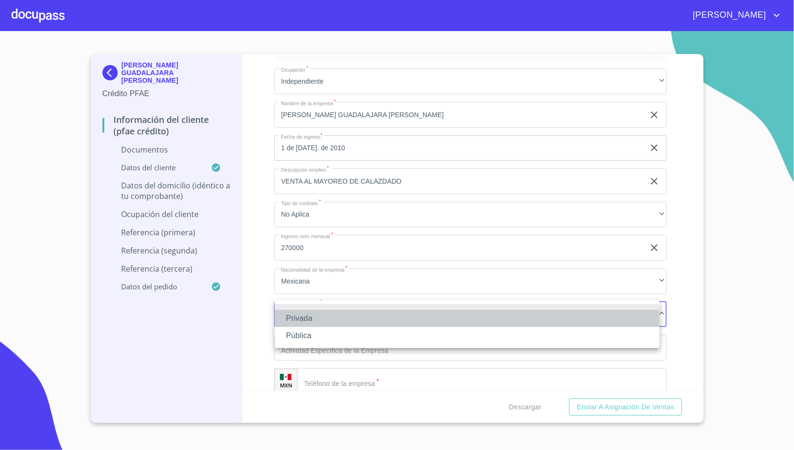
click at [315, 316] on li "Privada" at bounding box center [467, 318] width 385 height 17
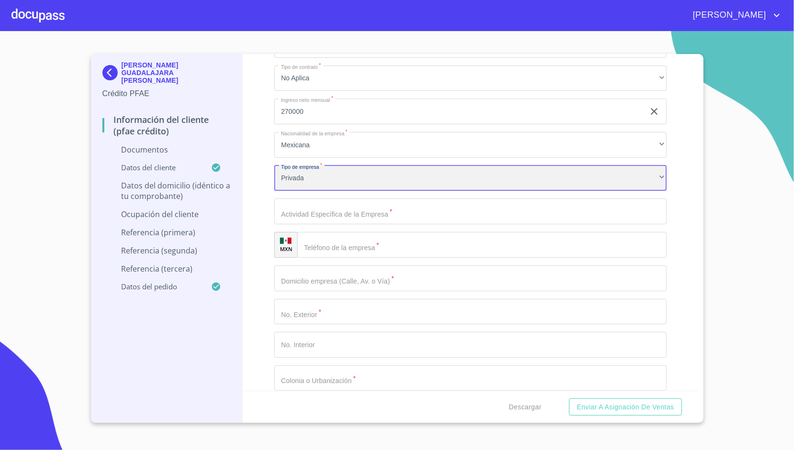
scroll to position [2537, 0]
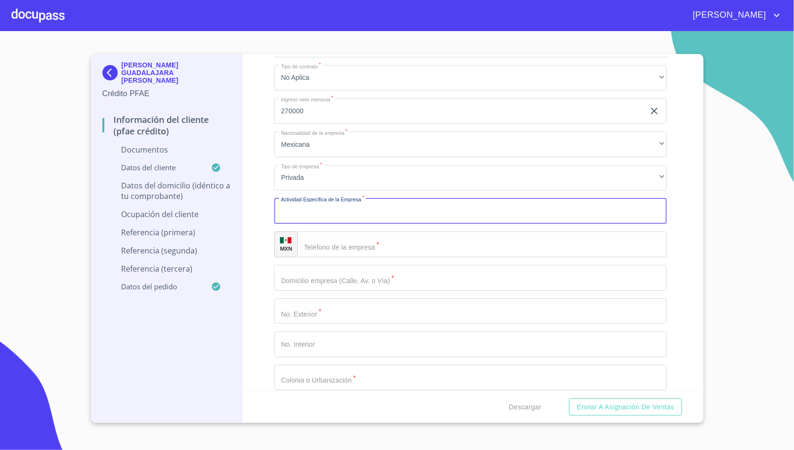
click at [321, 209] on input "Documento de identificación.   *" at bounding box center [470, 211] width 392 height 26
type input "VENTA AL MAYOREO [PERSON_NAME]"
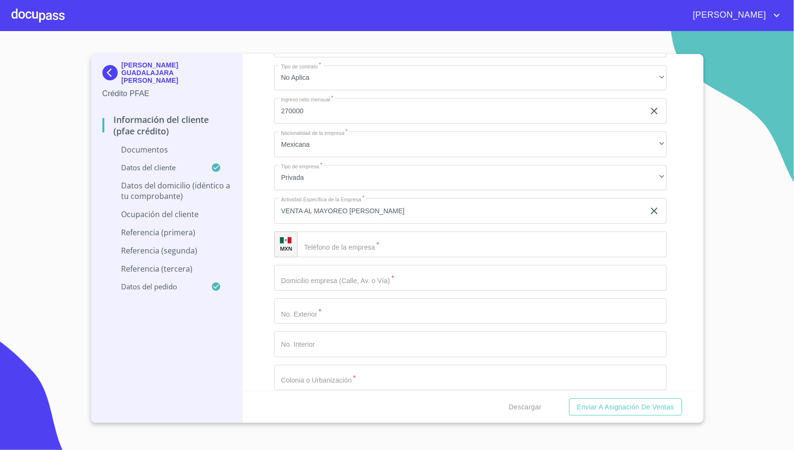
click at [248, 199] on div "Información del cliente (PFAE crédito) Documentos Documento de identificación. …" at bounding box center [471, 222] width 456 height 337
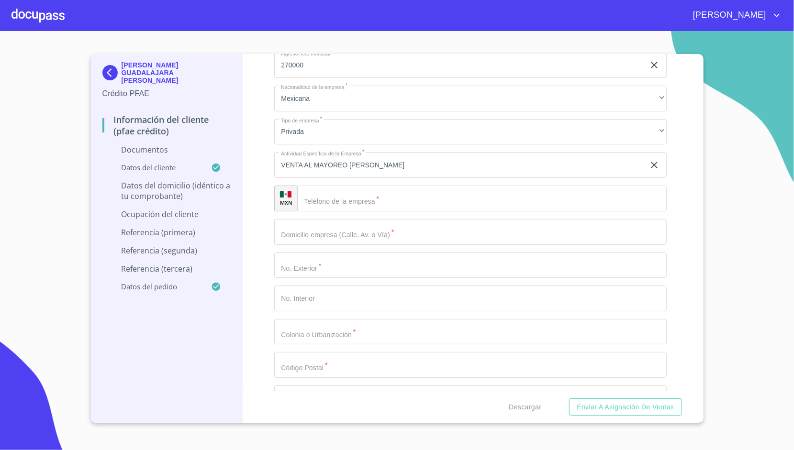
scroll to position [2583, 0]
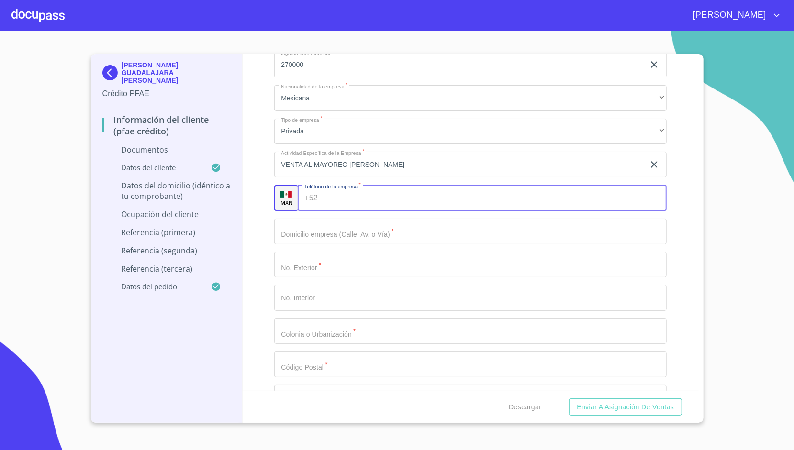
click at [328, 200] on input "Documento de identificación.   *" at bounding box center [494, 198] width 345 height 26
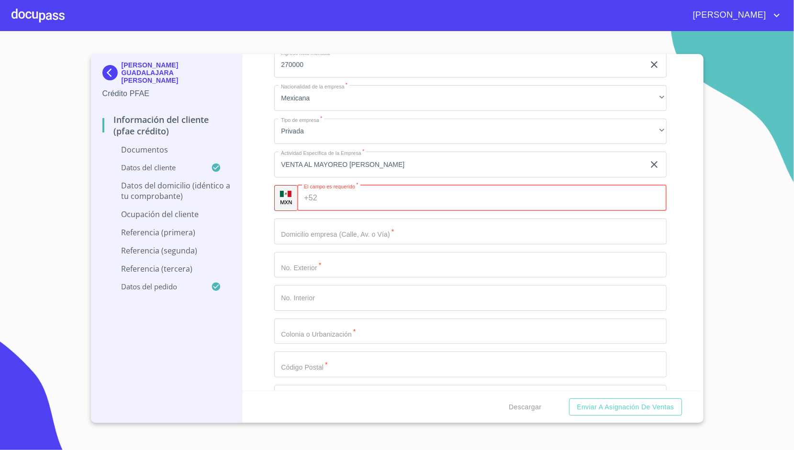
paste input "[PHONE_NUMBER]"
type input "[PHONE_NUMBER]"
click at [250, 168] on div "Información del cliente (PFAE crédito) Documentos Documento de identificación. …" at bounding box center [471, 222] width 456 height 337
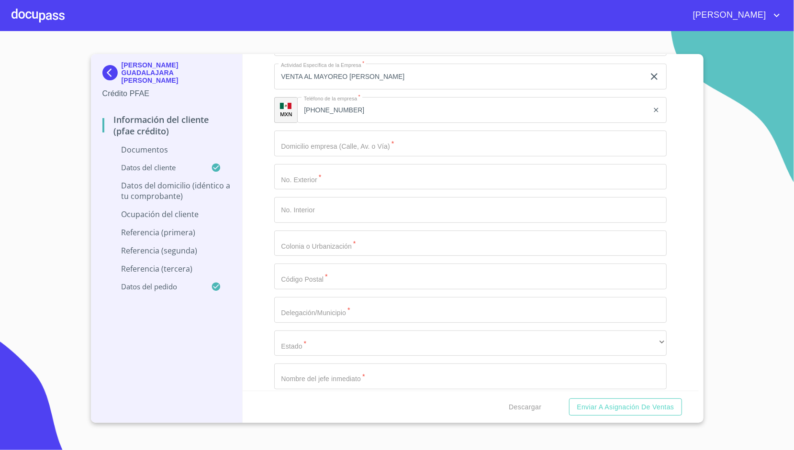
scroll to position [2672, 0]
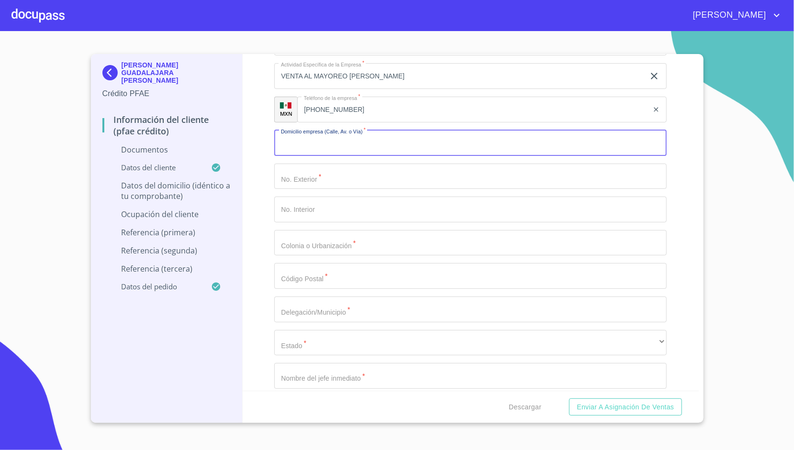
click at [293, 146] on input "Documento de identificación.   *" at bounding box center [470, 143] width 392 height 26
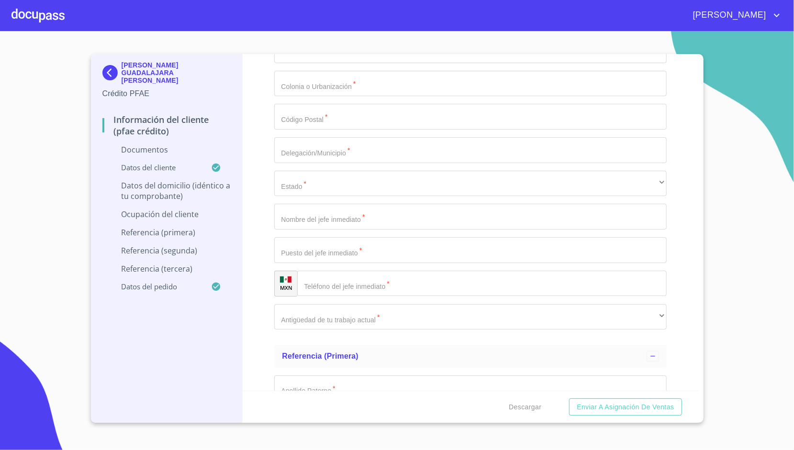
scroll to position [2832, 0]
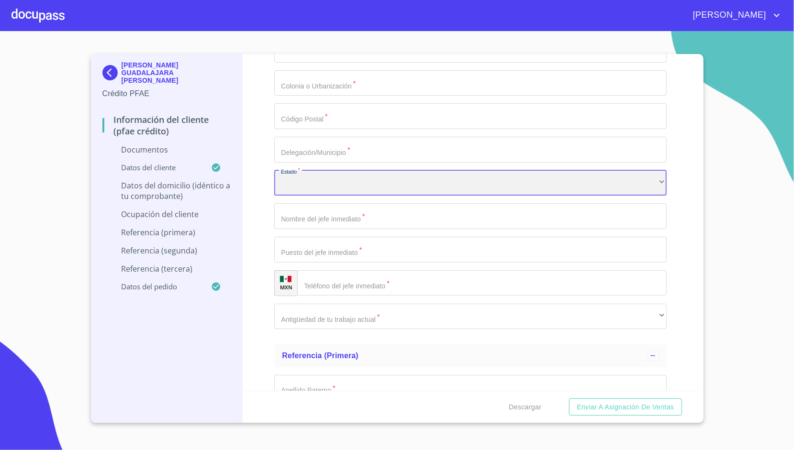
click at [315, 175] on div "​" at bounding box center [470, 183] width 392 height 26
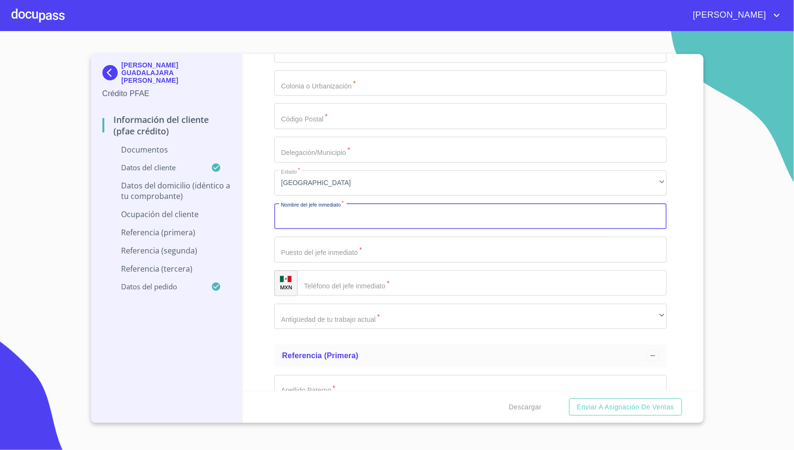
click at [302, 214] on input "Documento de identificación.   *" at bounding box center [470, 216] width 392 height 26
type input "[PERSON_NAME] GUADALAJARA [PERSON_NAME]"
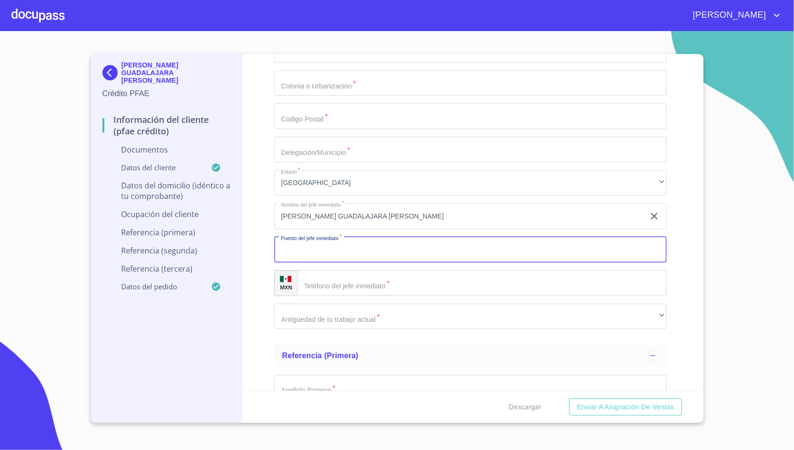
click at [292, 247] on input "Documento de identificación.   *" at bounding box center [470, 250] width 392 height 26
type input "DUEÑO"
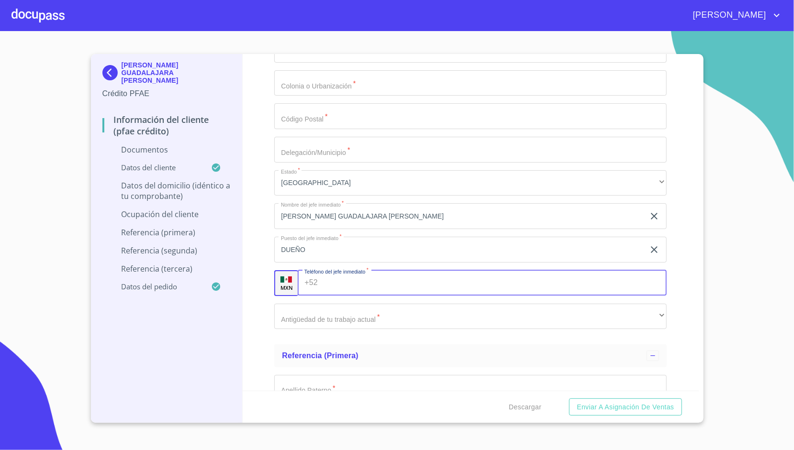
click at [331, 278] on input "Documento de identificación.   *" at bounding box center [494, 283] width 345 height 26
paste input "[PHONE_NUMBER]"
type input "[PHONE_NUMBER]"
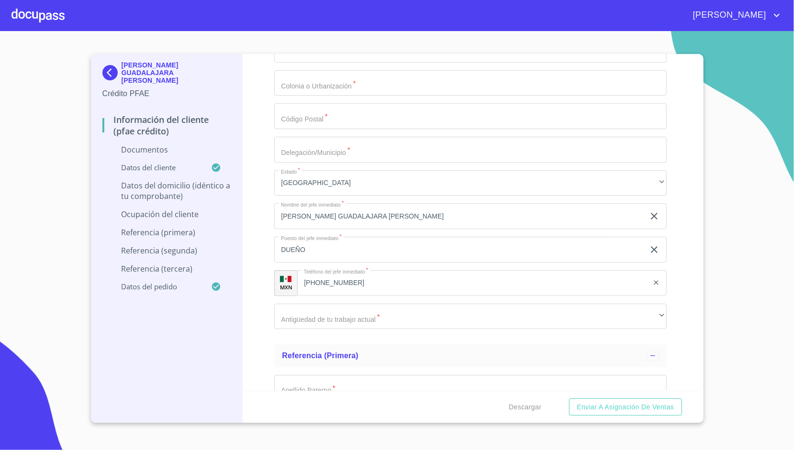
click at [245, 241] on div "Información del cliente (PFAE crédito) Documentos Documento de identificación. …" at bounding box center [471, 222] width 456 height 337
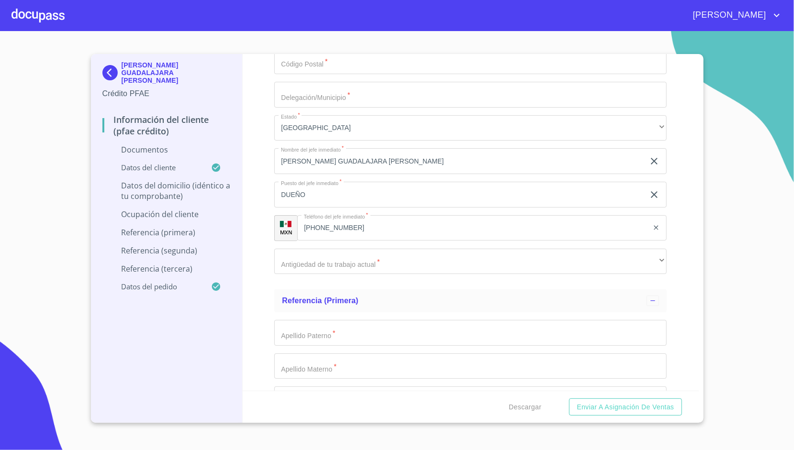
scroll to position [2887, 0]
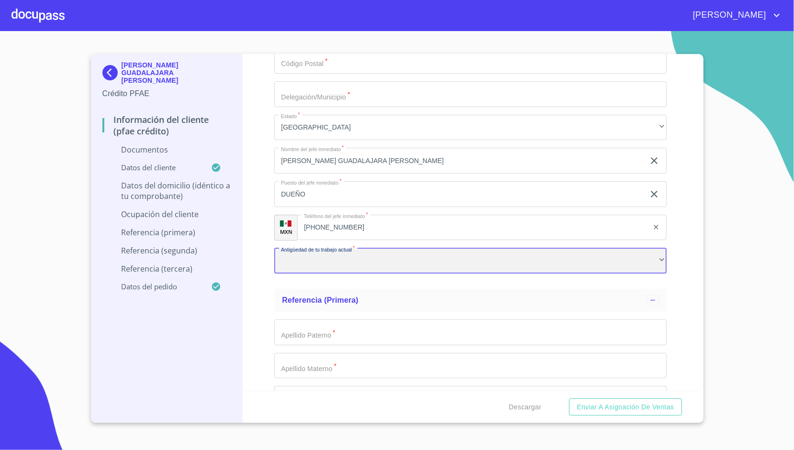
click at [284, 257] on div "​" at bounding box center [470, 261] width 392 height 26
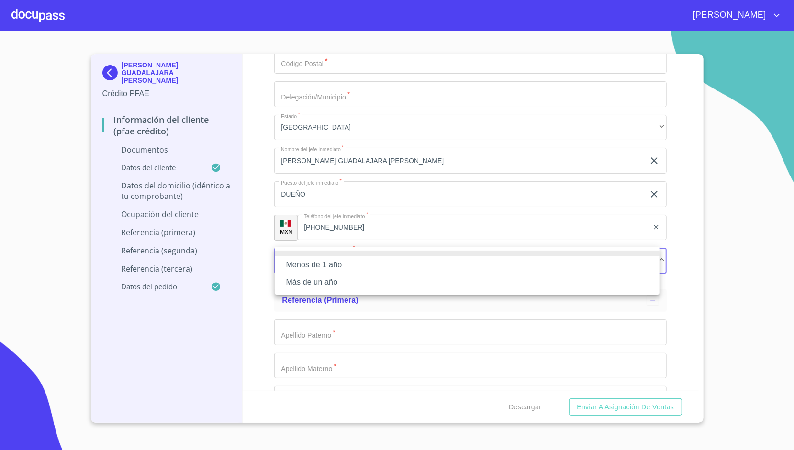
click at [311, 274] on li "Más de un año" at bounding box center [467, 282] width 385 height 17
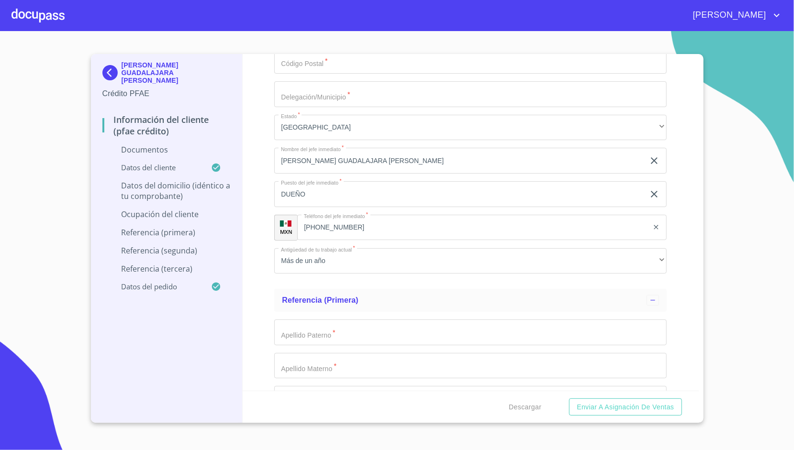
click at [268, 265] on div "Información del cliente (PFAE crédito) Documentos Documento de identificación. …" at bounding box center [471, 222] width 456 height 337
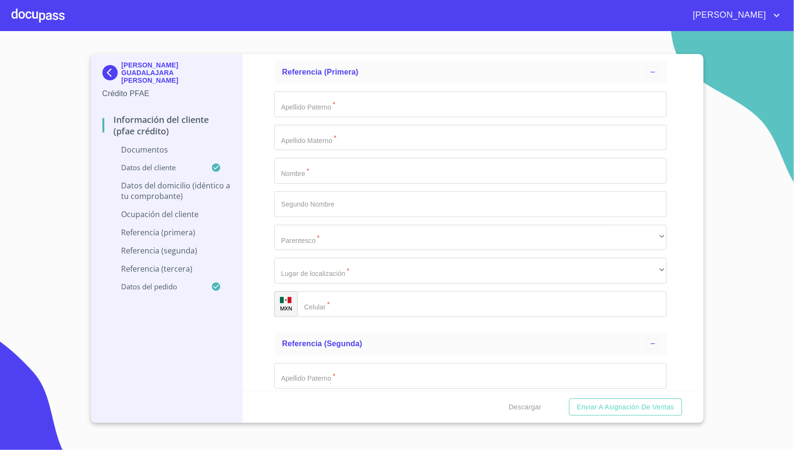
scroll to position [3115, 0]
click at [297, 174] on input "Documento de identificación.   *" at bounding box center [470, 172] width 392 height 26
type input "[PERSON_NAME]"
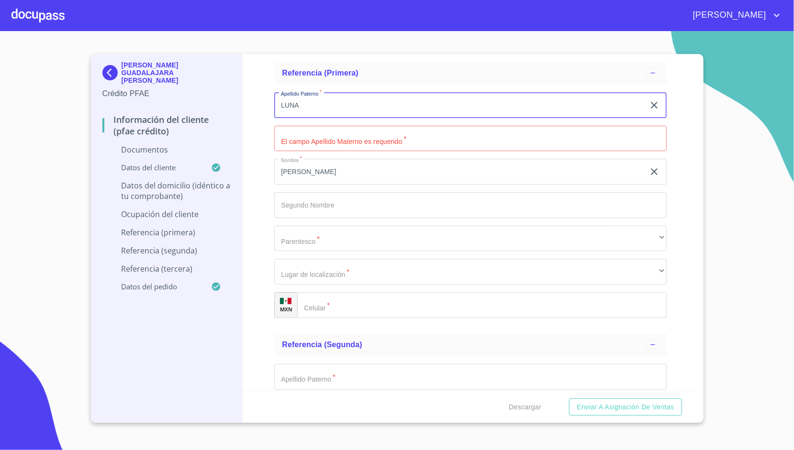
type input "LUNA"
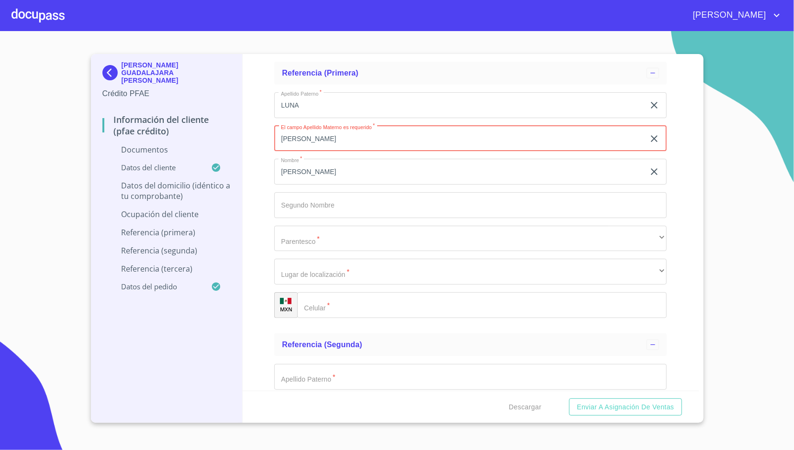
type input "[PERSON_NAME]"
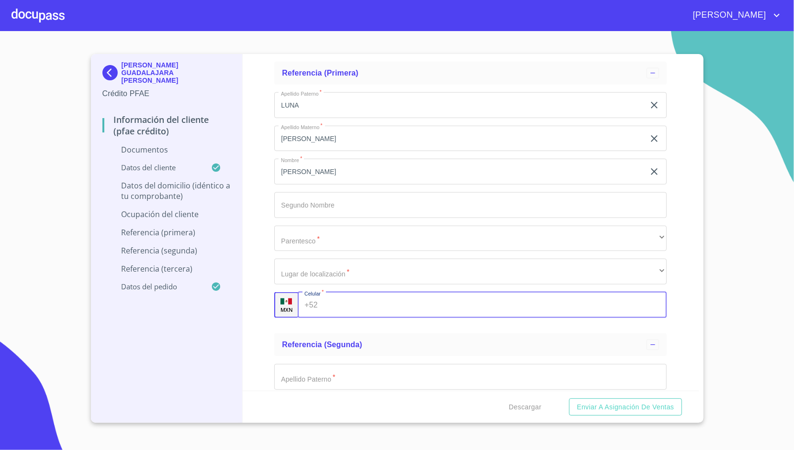
click at [341, 297] on input "Documento de identificación.   *" at bounding box center [494, 305] width 345 height 26
type input "[PHONE_NUMBER]"
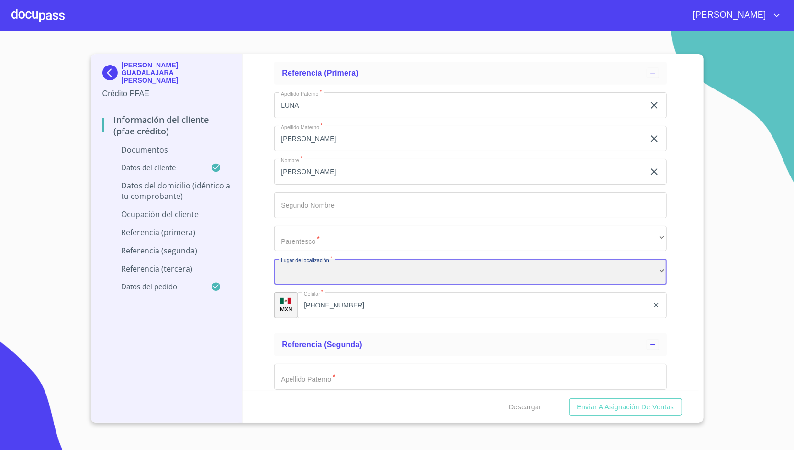
click at [292, 268] on div "​" at bounding box center [470, 272] width 392 height 26
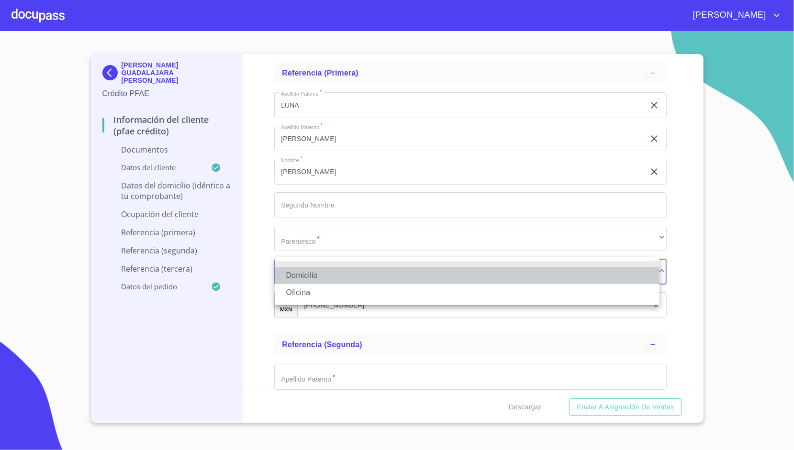
click at [306, 273] on li "Domicilio" at bounding box center [467, 275] width 385 height 17
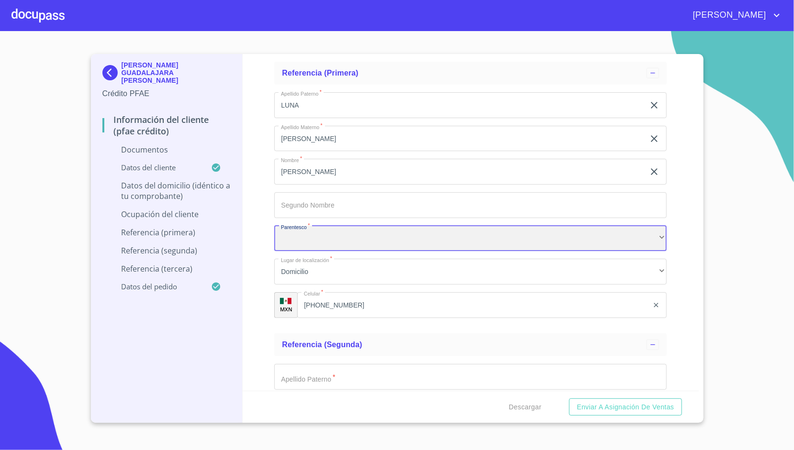
click at [316, 235] on div "​" at bounding box center [470, 239] width 392 height 26
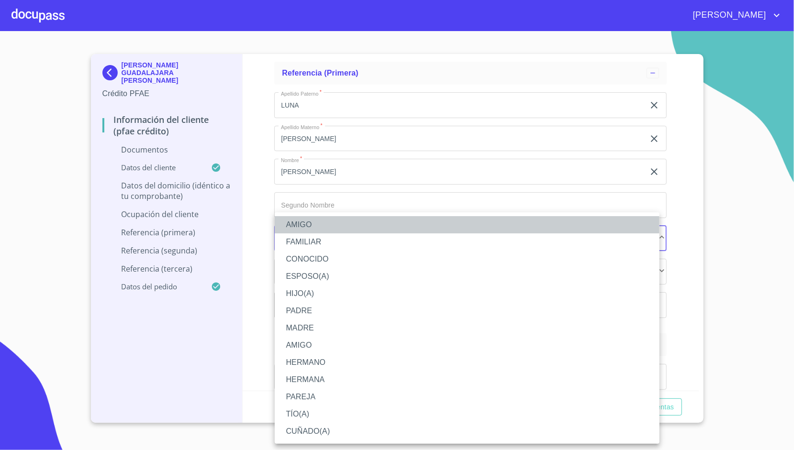
click at [316, 228] on li "AMIGO" at bounding box center [467, 224] width 385 height 17
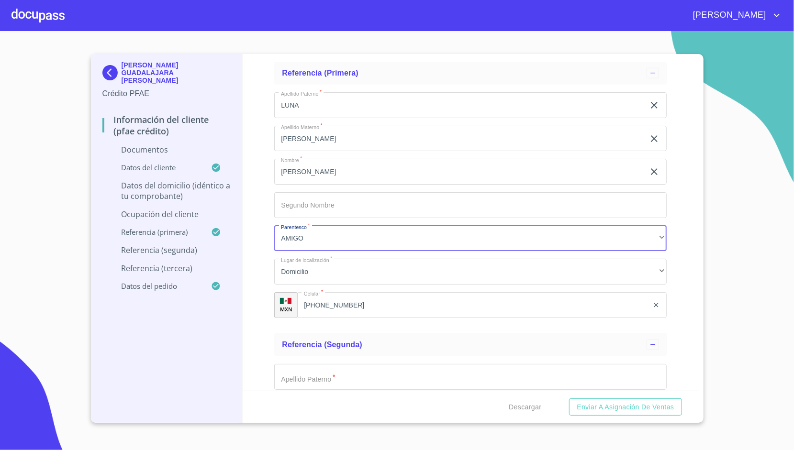
click at [261, 253] on div "Información del cliente (PFAE crédito) Documentos Documento de identificación. …" at bounding box center [471, 222] width 456 height 337
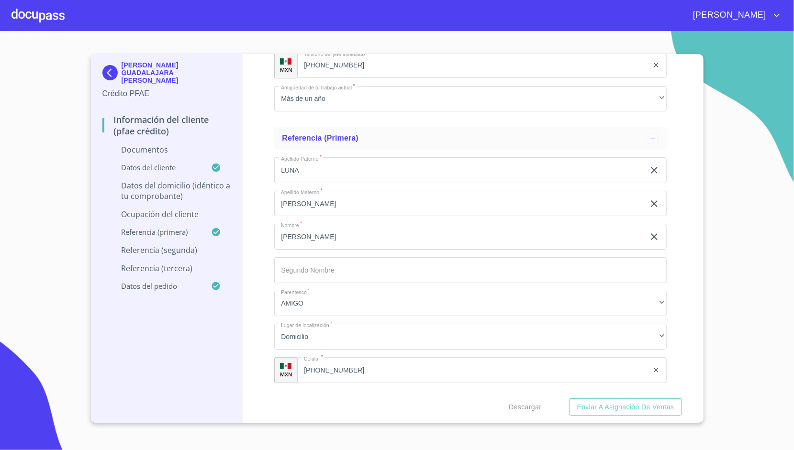
scroll to position [3038, 0]
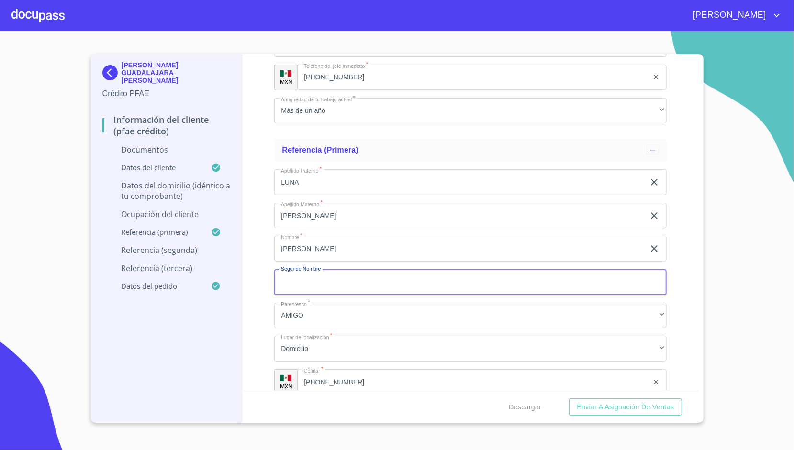
click at [293, 276] on input "Documento de identificación.   *" at bounding box center [470, 282] width 392 height 26
type input "[PERSON_NAME]"
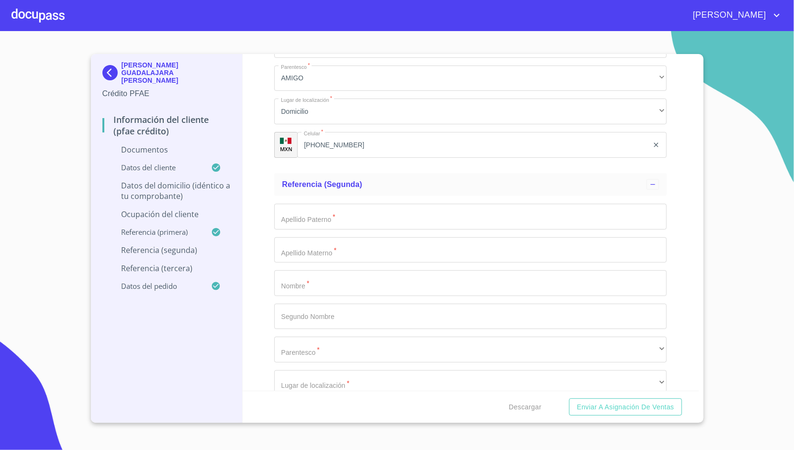
scroll to position [3279, 0]
type input "[PERSON_NAME]"
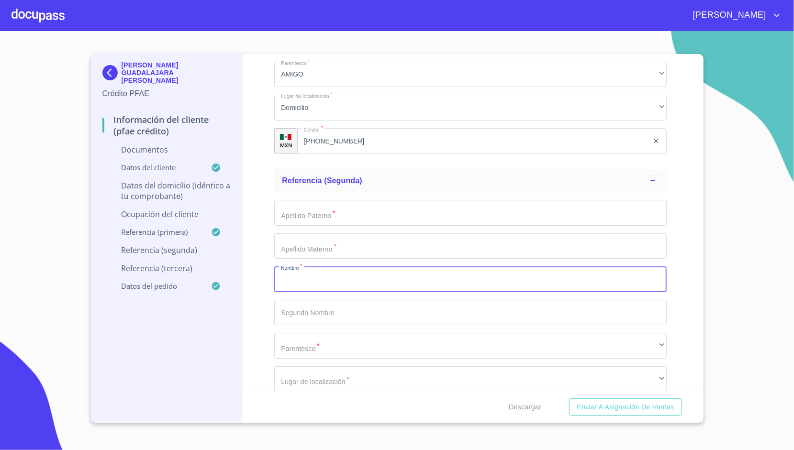
click at [325, 275] on input "Documento de identificación.   *" at bounding box center [470, 280] width 392 height 26
type input "[PERSON_NAME]"
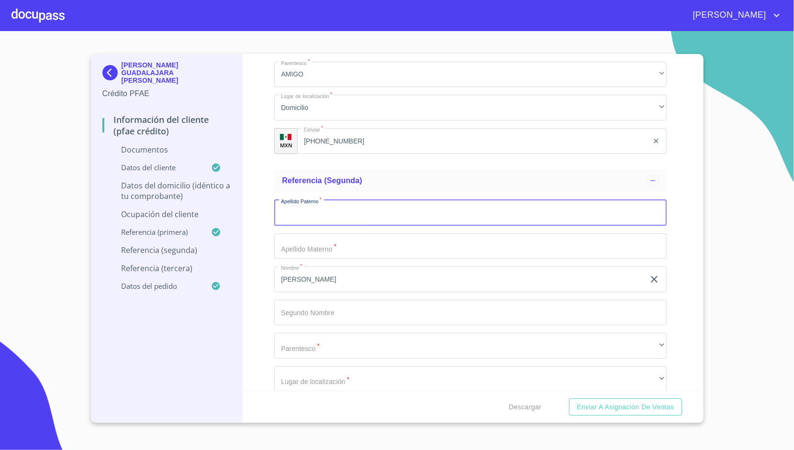
click at [336, 212] on input "Documento de identificación.   *" at bounding box center [470, 213] width 392 height 26
type input "SEGURA"
type input "PIERRES"
click at [258, 224] on div "Información del cliente (PFAE crédito) Documentos Documento de identificación. …" at bounding box center [471, 222] width 456 height 337
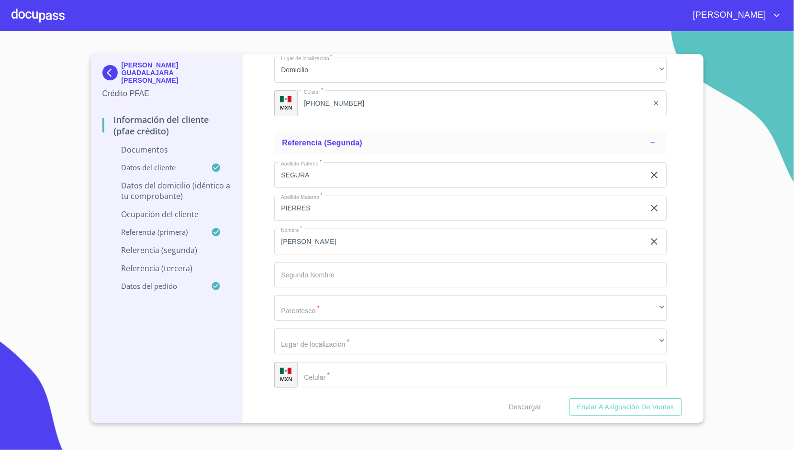
scroll to position [3319, 0]
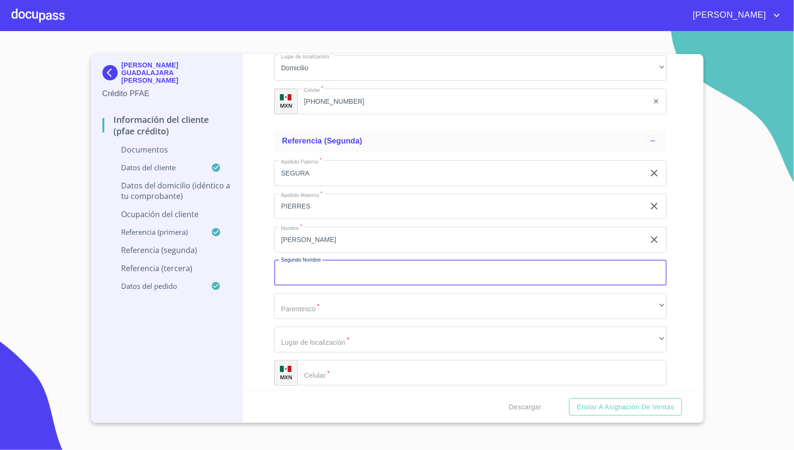
click at [314, 273] on input "Documento de identificación.   *" at bounding box center [470, 273] width 392 height 26
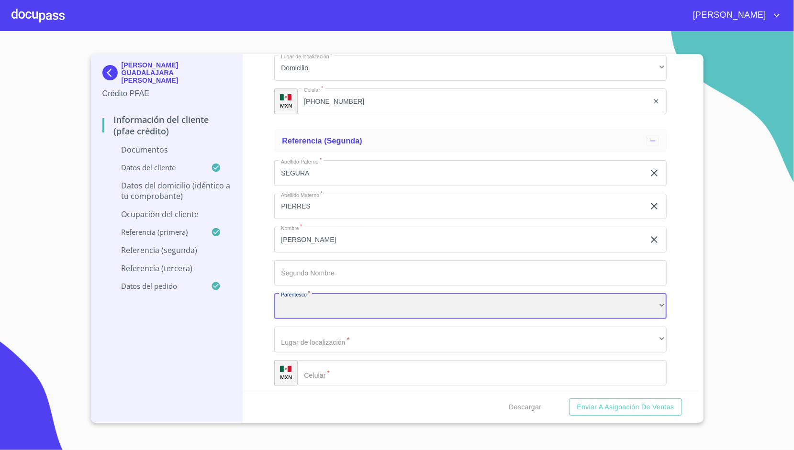
click at [316, 303] on div "​" at bounding box center [470, 306] width 392 height 26
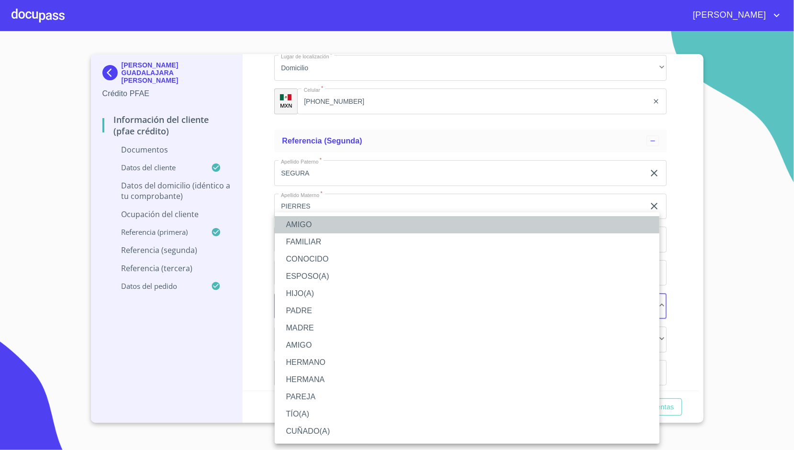
click at [315, 224] on li "AMIGO" at bounding box center [467, 224] width 385 height 17
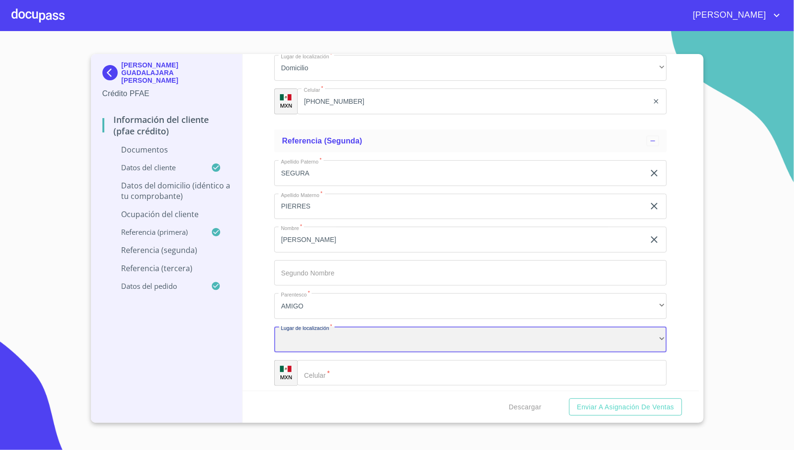
click at [319, 344] on div "​" at bounding box center [470, 340] width 392 height 26
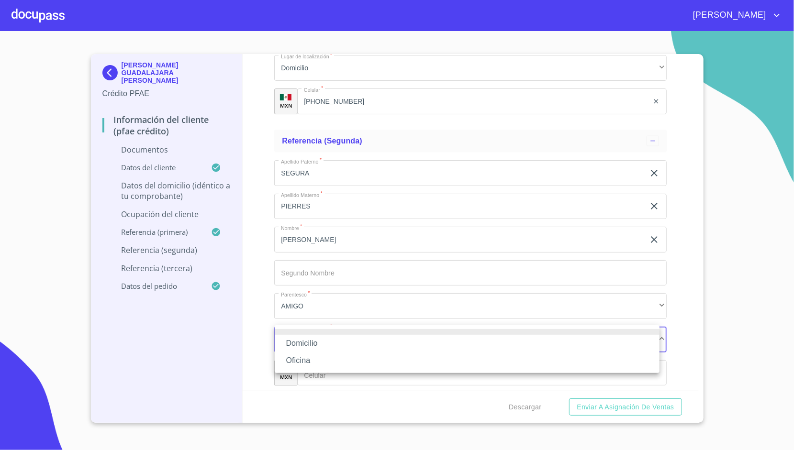
click at [313, 333] on li at bounding box center [467, 332] width 385 height 6
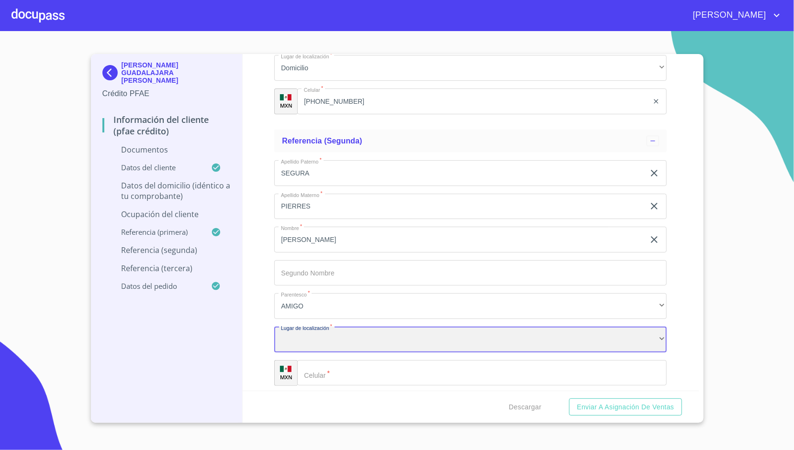
click at [314, 343] on div "​" at bounding box center [470, 340] width 392 height 26
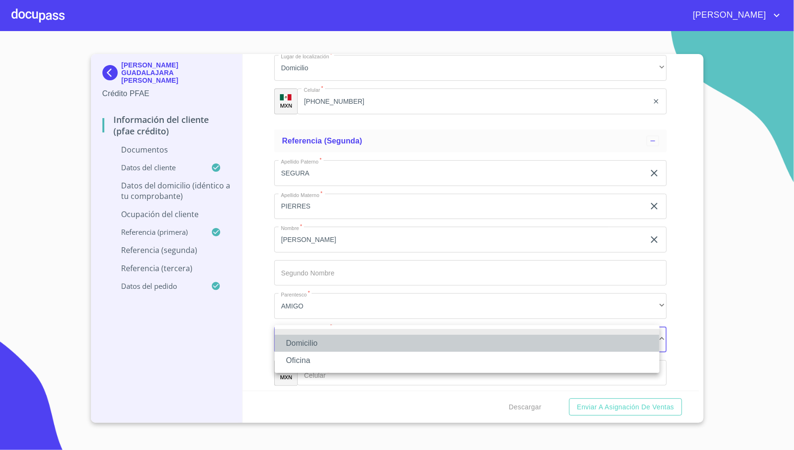
click at [317, 347] on li "Domicilio" at bounding box center [467, 343] width 385 height 17
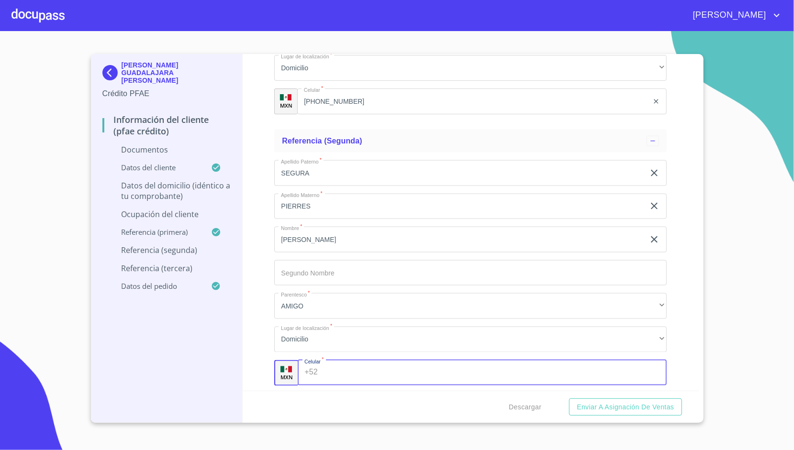
click at [323, 372] on input "Documento de identificación.   *" at bounding box center [494, 373] width 345 height 26
type input "[PHONE_NUMBER]"
click at [259, 328] on div "Información del cliente (PFAE crédito) Documentos Documento de identificación. …" at bounding box center [471, 222] width 456 height 337
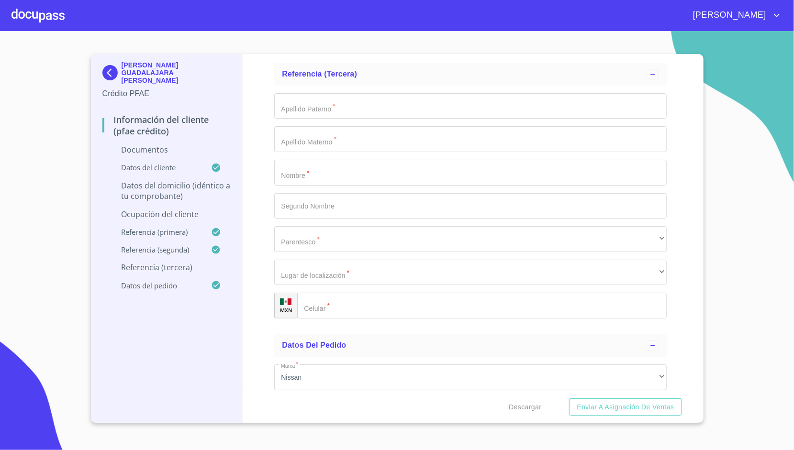
scroll to position [3658, 0]
click at [307, 98] on input "Documento de identificación.   *" at bounding box center [470, 106] width 392 height 26
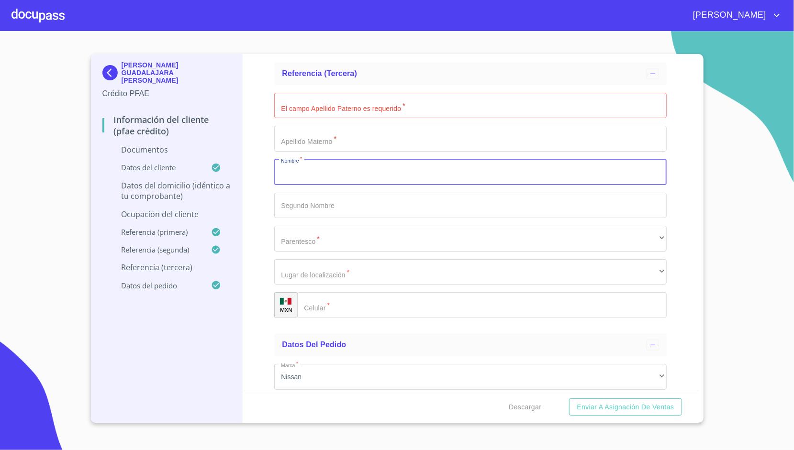
click at [301, 179] on input "Documento de identificación.   *" at bounding box center [470, 172] width 392 height 26
type input "[PERSON_NAME]"
type input "PBALO"
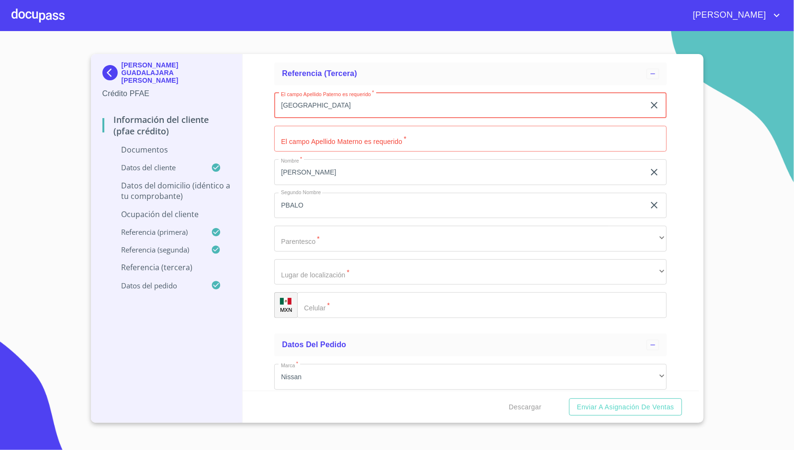
type input "[GEOGRAPHIC_DATA]"
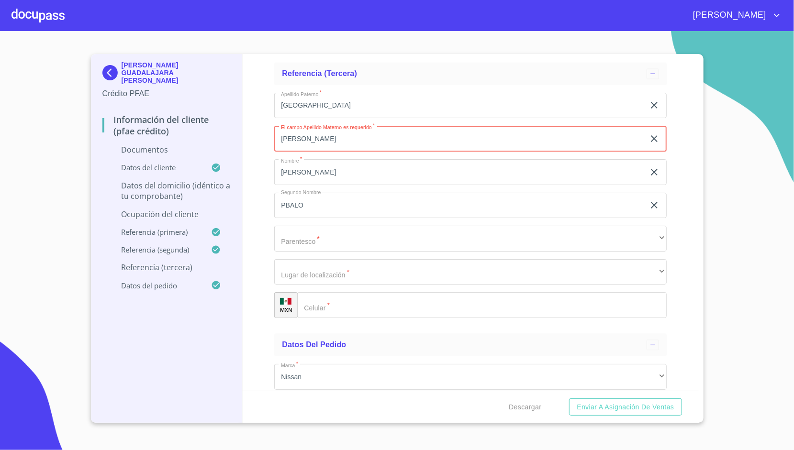
type input "[PERSON_NAME]"
click at [324, 296] on input "Documento de identificación.   *" at bounding box center [482, 305] width 370 height 26
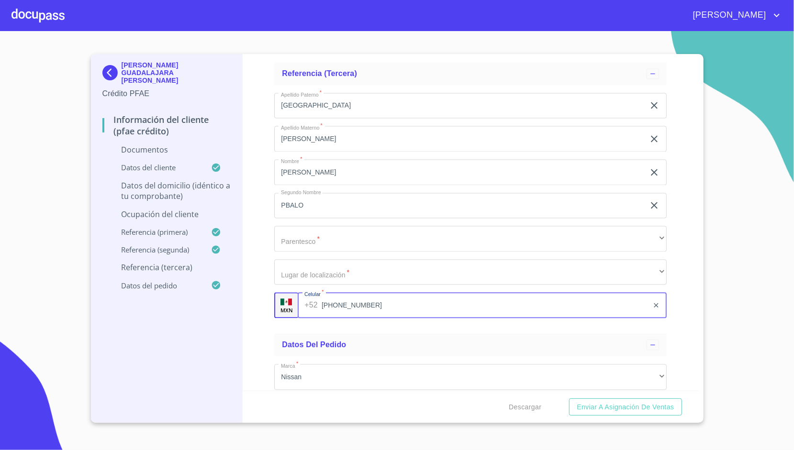
type input "[PHONE_NUMBER]"
click at [256, 279] on div "Información del cliente (PFAE crédito) Documentos Documento de identificación. …" at bounding box center [471, 222] width 456 height 337
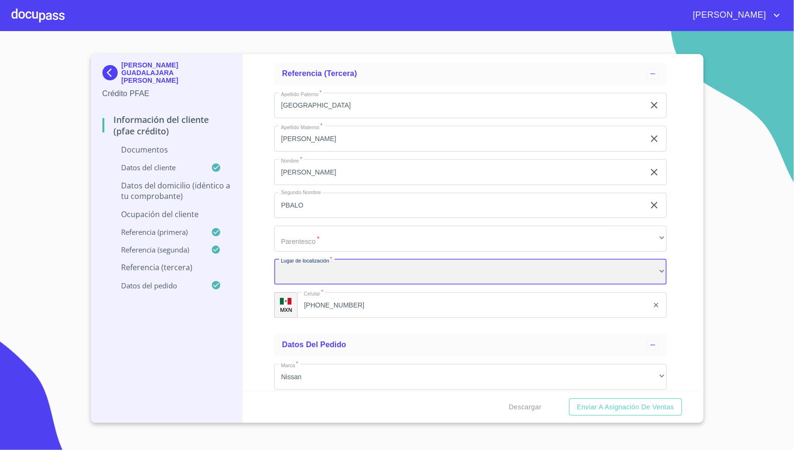
click at [304, 269] on div "​" at bounding box center [470, 272] width 392 height 26
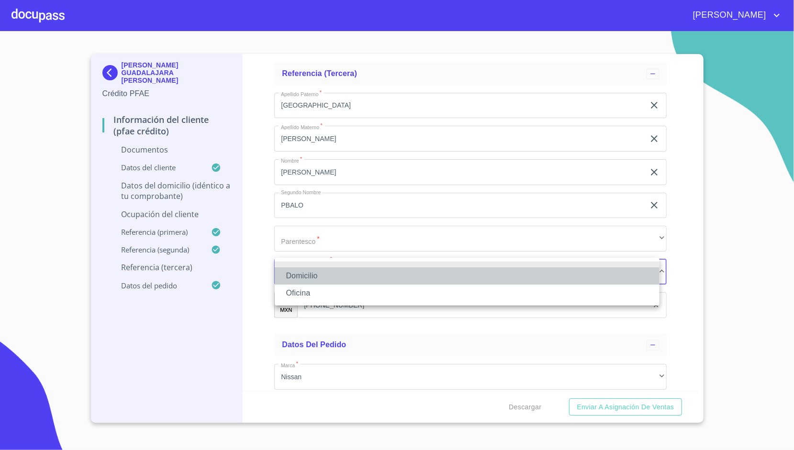
click at [298, 273] on li "Domicilio" at bounding box center [467, 276] width 385 height 17
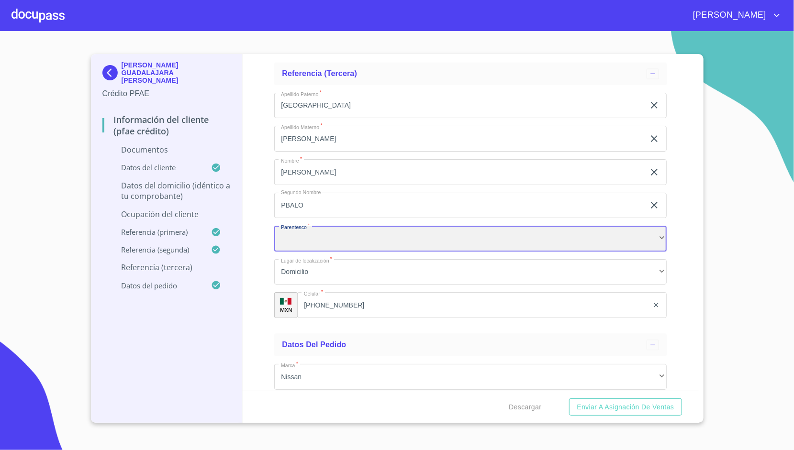
click at [322, 235] on div "​" at bounding box center [470, 239] width 392 height 26
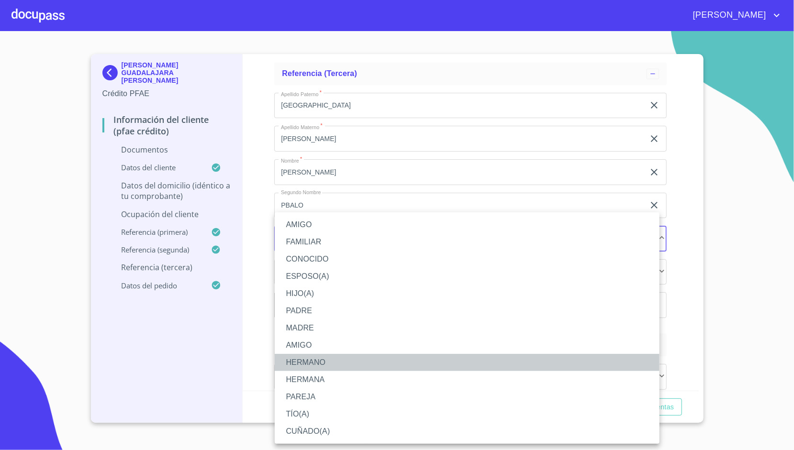
click at [317, 363] on li "HERMANO" at bounding box center [467, 362] width 385 height 17
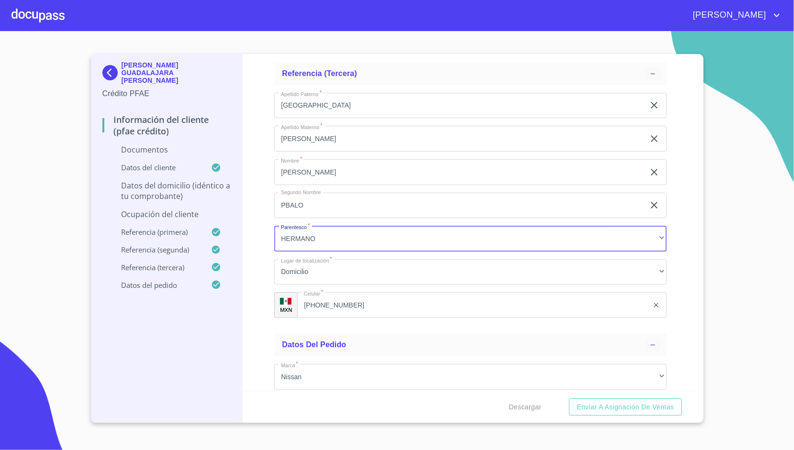
click at [271, 243] on div "Información del cliente (PFAE crédito) Documentos Documento de identificación. …" at bounding box center [471, 222] width 456 height 337
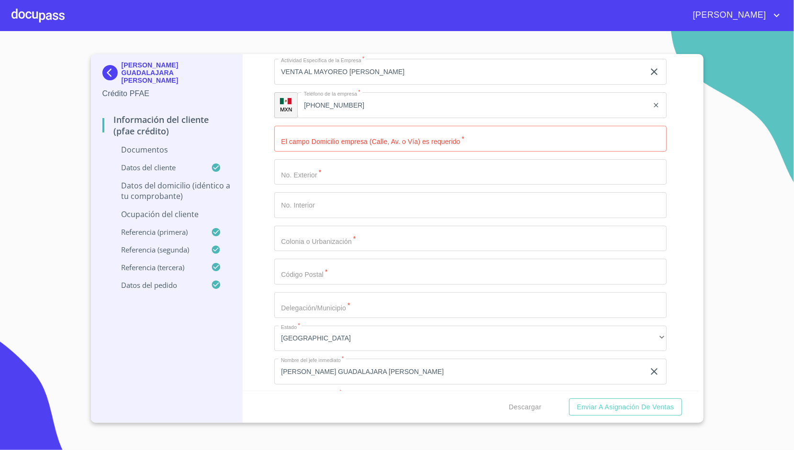
scroll to position [2677, 0]
click at [333, 134] on input "Documento de identificación.   *" at bounding box center [470, 138] width 392 height 26
type input "j"
type input "JARDINES DE [PERSON_NAME]"
click at [317, 164] on input "Documento de identificación.   *" at bounding box center [470, 172] width 392 height 26
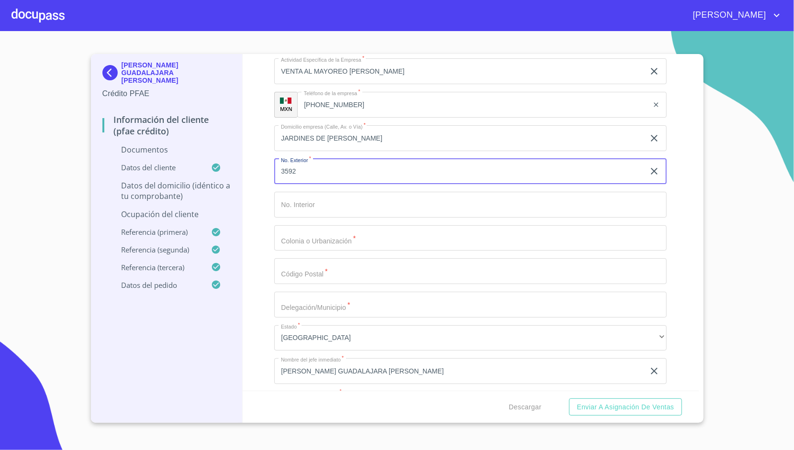
type input "3592"
click at [303, 233] on input "Documento de identificación.   *" at bounding box center [470, 238] width 392 height 26
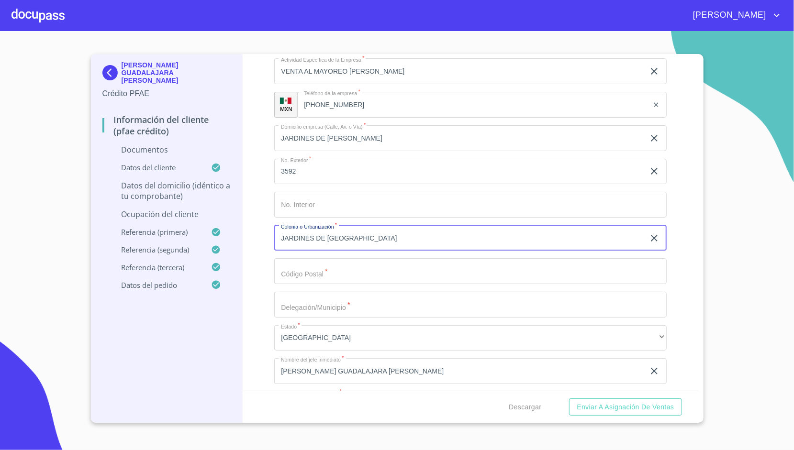
type input "JARDINES DE [GEOGRAPHIC_DATA]"
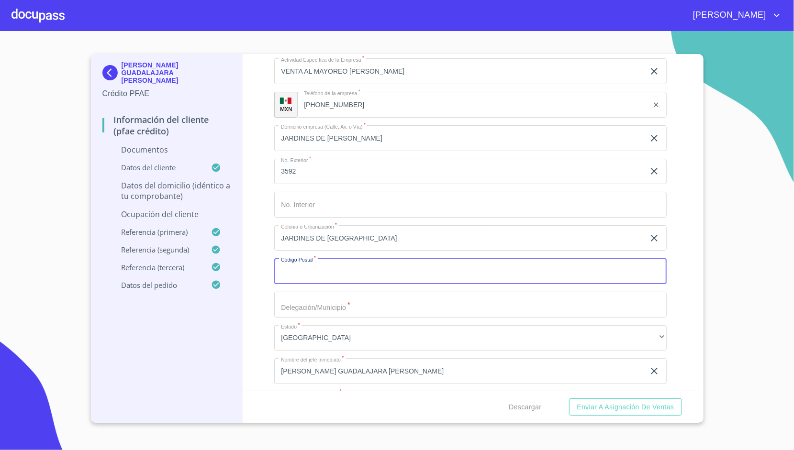
click at [290, 280] on input "Documento de identificación.   *" at bounding box center [470, 271] width 392 height 26
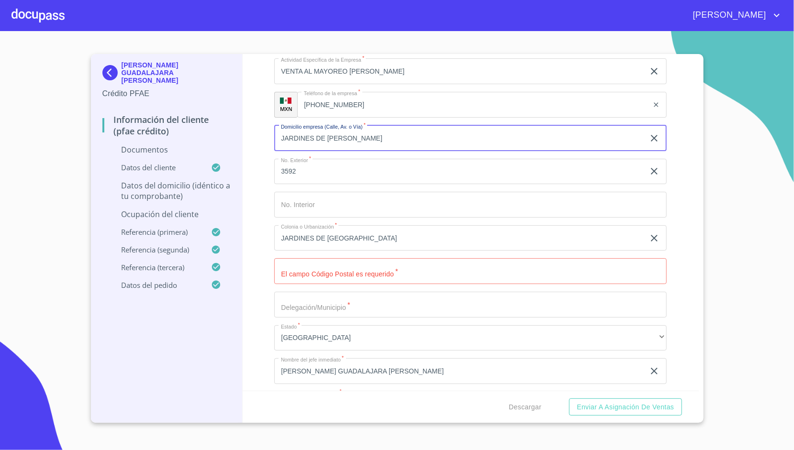
click at [341, 137] on input "JARDINES DE [PERSON_NAME]" at bounding box center [459, 138] width 370 height 26
type input "JARDINES DE ARANJUEZ"
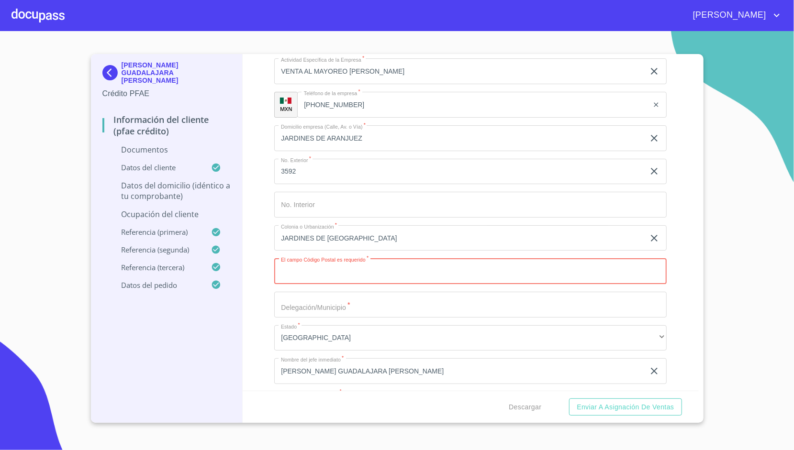
click at [308, 279] on input "Documento de identificación.   *" at bounding box center [470, 271] width 392 height 26
type input "44790"
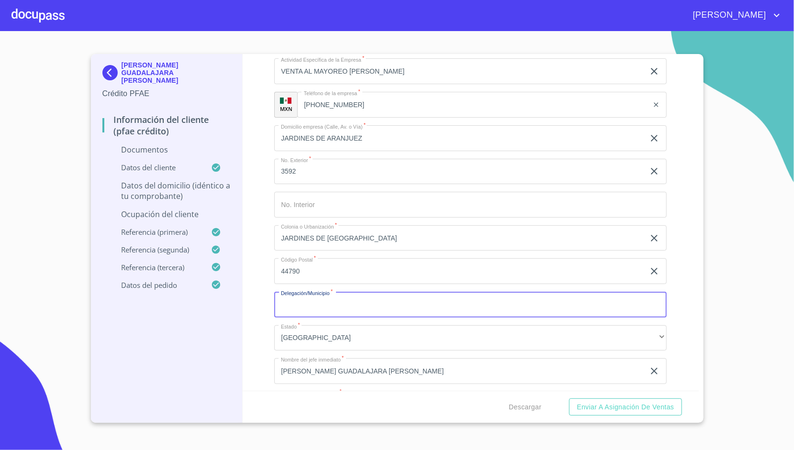
click at [305, 296] on input "Documento de identificación.   *" at bounding box center [470, 305] width 392 height 26
type input "[GEOGRAPHIC_DATA]"
click at [252, 258] on div "Información del cliente (PFAE crédito) Documentos Documento de identificación. …" at bounding box center [471, 222] width 456 height 337
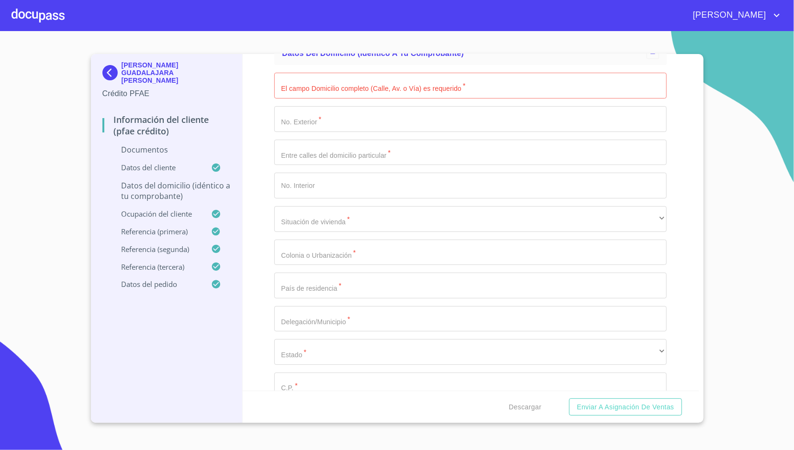
scroll to position [2004, 0]
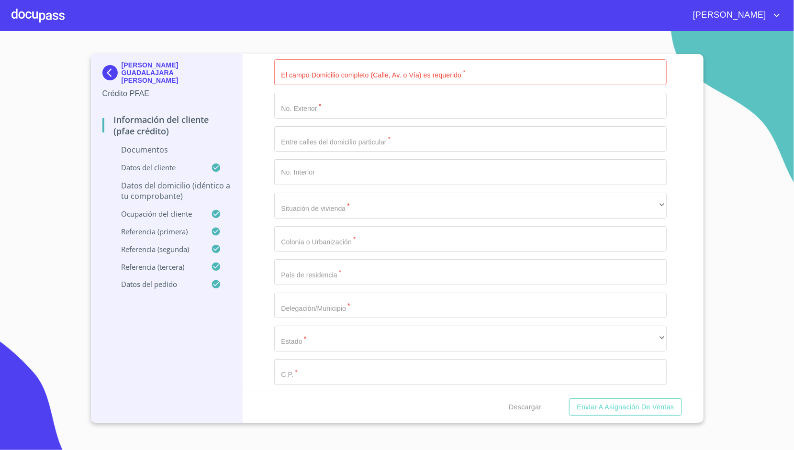
click at [290, 216] on div "El campo Domicilio completo (Calle, Av. o Vía) es requerido   * ​ No. Exterior…" at bounding box center [470, 239] width 392 height 374
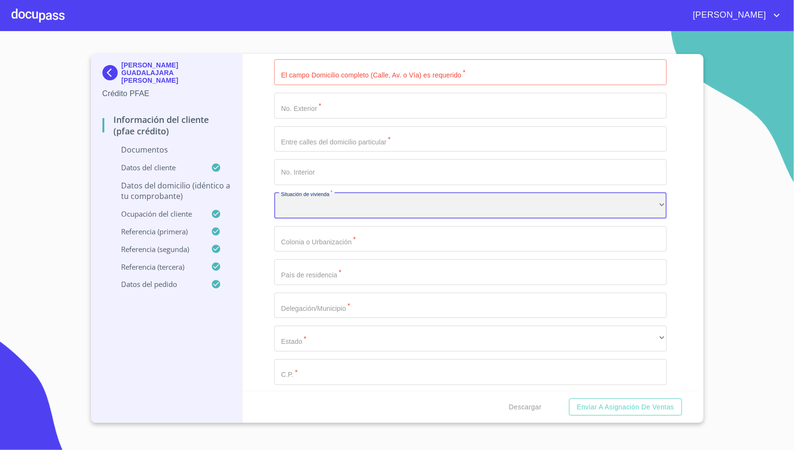
click at [300, 211] on div "​" at bounding box center [470, 206] width 392 height 26
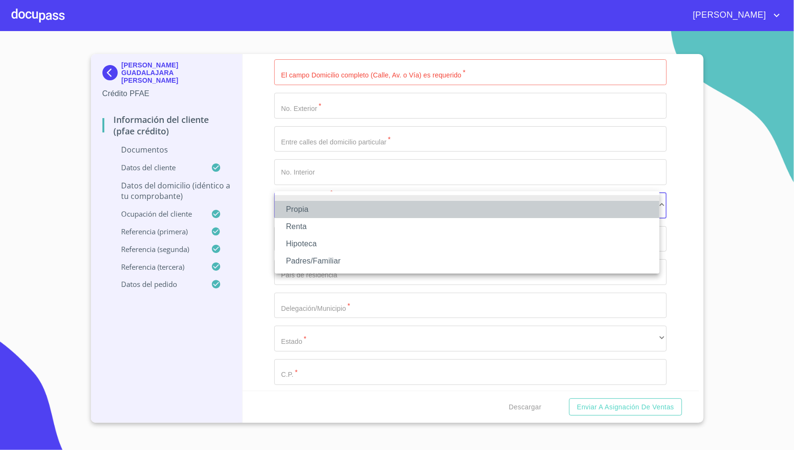
click at [314, 208] on li "Propia" at bounding box center [467, 209] width 385 height 17
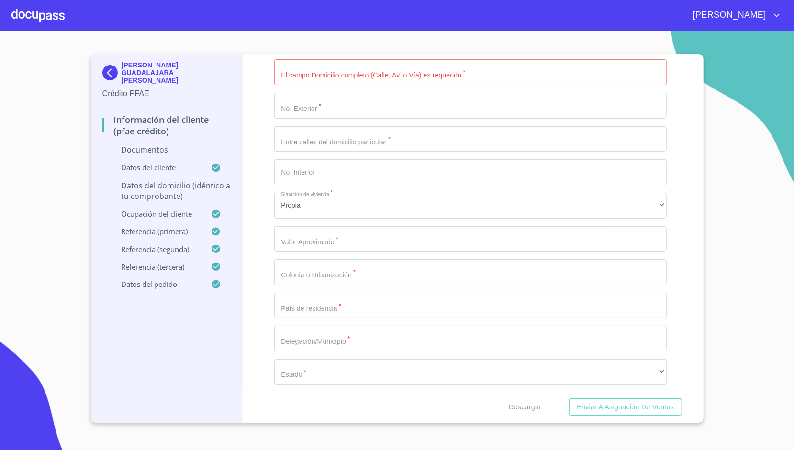
click at [256, 182] on div "Información del cliente (PFAE crédito) Documentos Documento de identificación. …" at bounding box center [471, 222] width 456 height 337
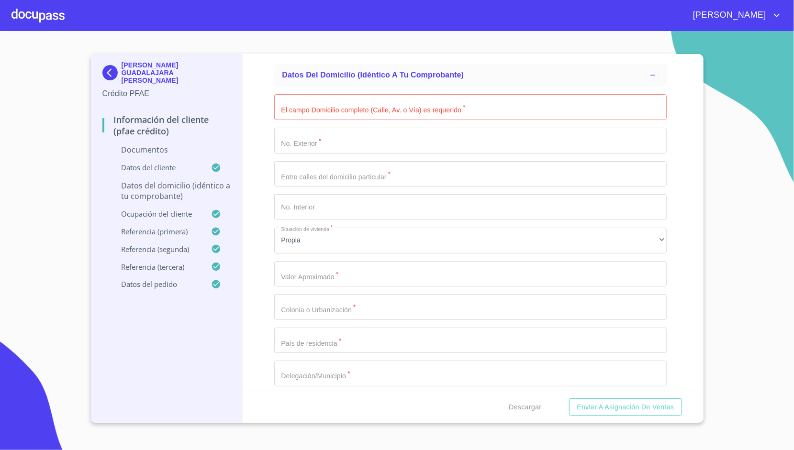
scroll to position [1969, 0]
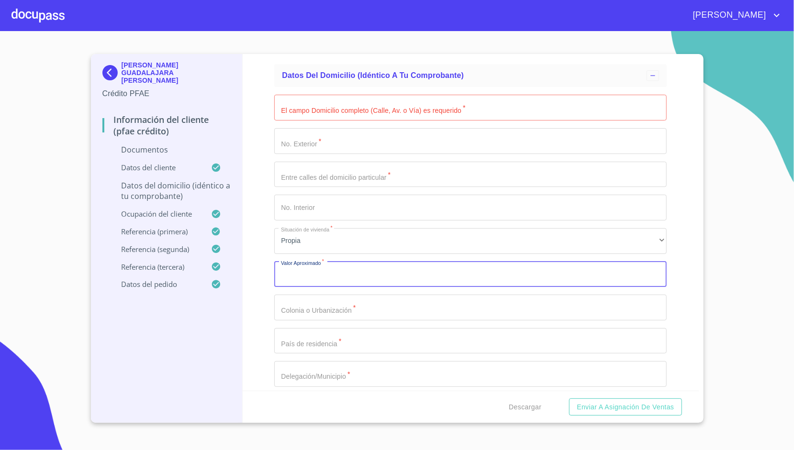
click at [324, 272] on input "Documento de identificación.   *" at bounding box center [470, 275] width 392 height 26
type input "$4,500,000"
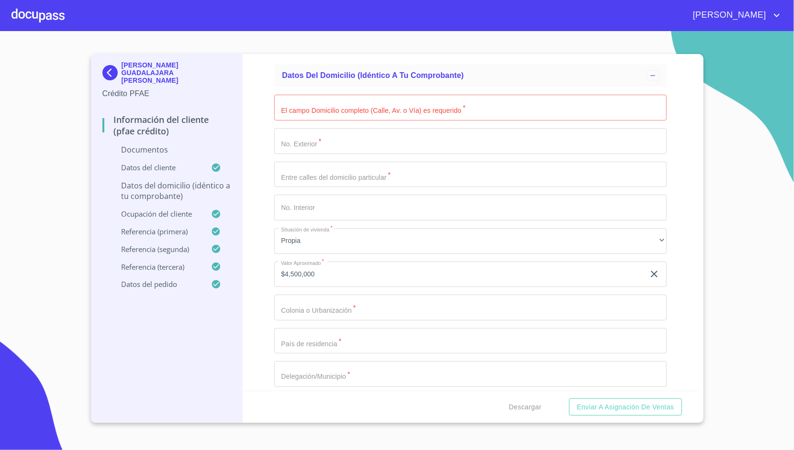
click at [255, 206] on div "Información del cliente (PFAE crédito) Documentos Documento de identificación. …" at bounding box center [471, 222] width 456 height 337
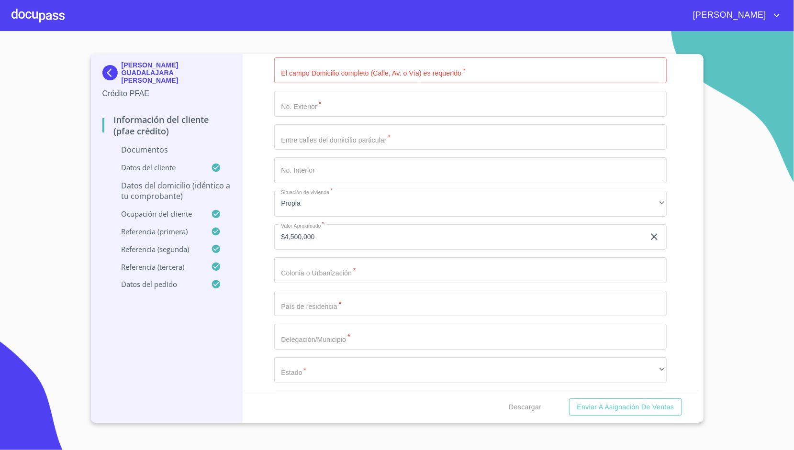
scroll to position [2008, 0]
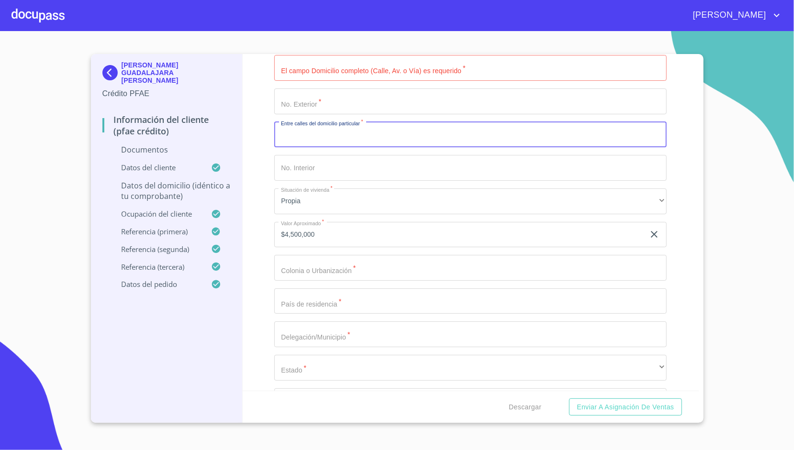
click at [312, 144] on input "Documento de identificación.   *" at bounding box center [470, 135] width 392 height 26
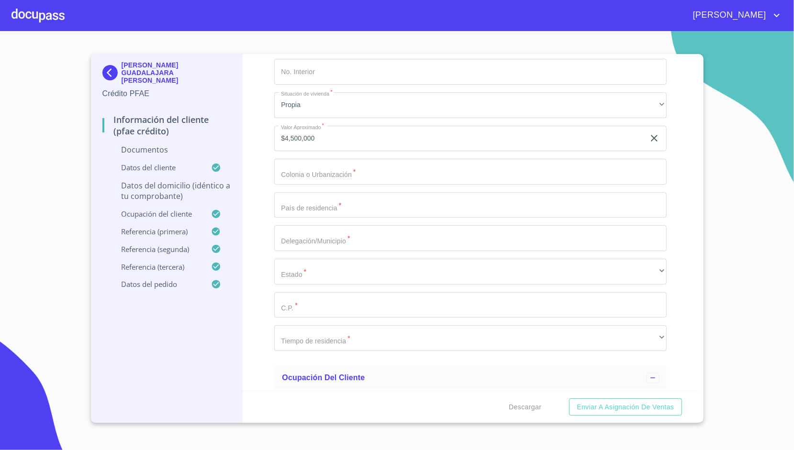
scroll to position [2101, 0]
type input "JARDINES DE ARANJUEZ Y [GEOGRAPHIC_DATA]"
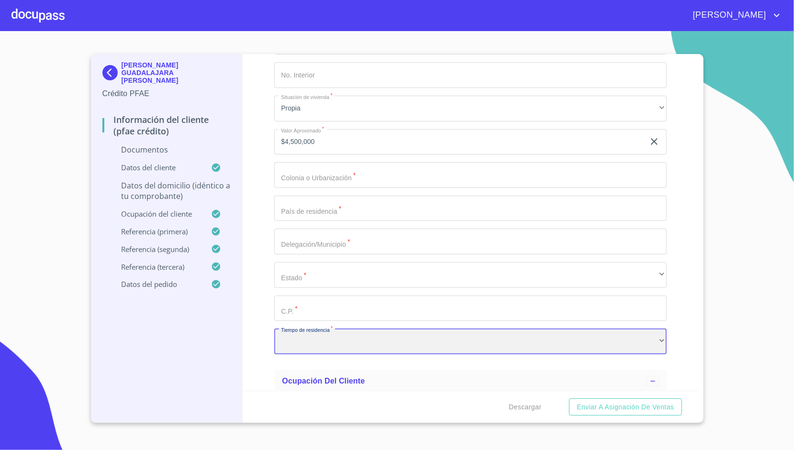
click at [342, 346] on div "​" at bounding box center [470, 342] width 392 height 26
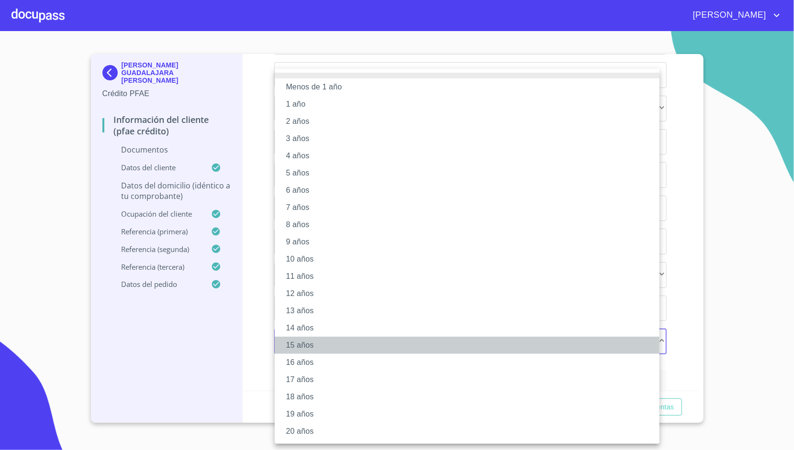
click at [321, 346] on li "15 años" at bounding box center [467, 345] width 385 height 17
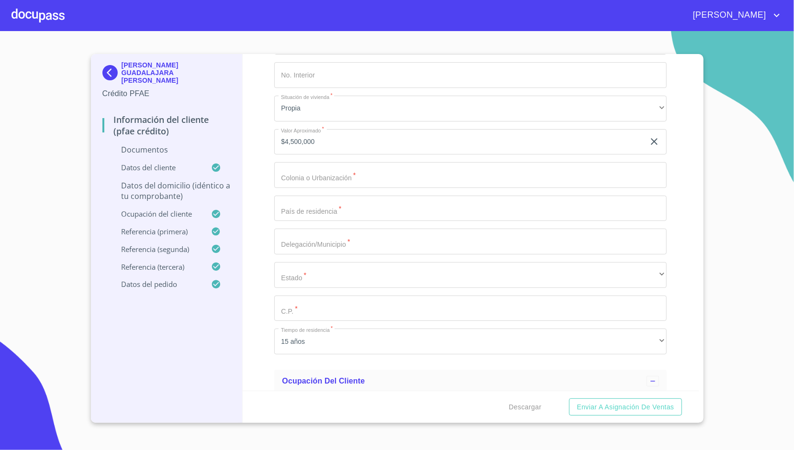
click at [268, 271] on div "Información del cliente (PFAE crédito) Documentos Documento de identificación. …" at bounding box center [471, 222] width 456 height 337
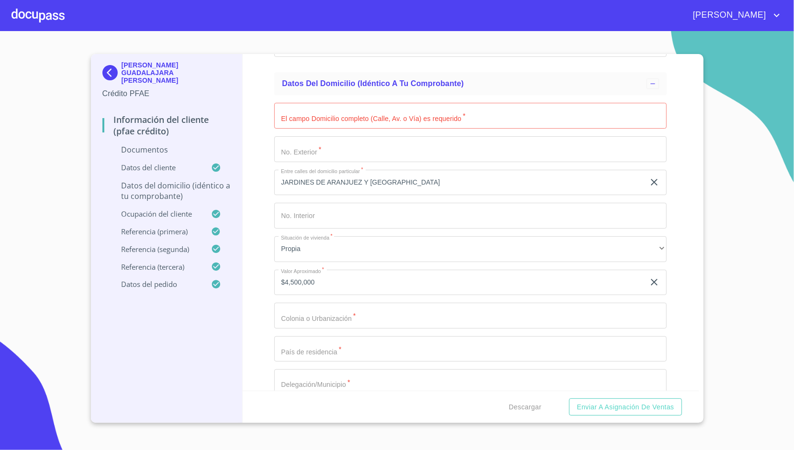
scroll to position [1949, 0]
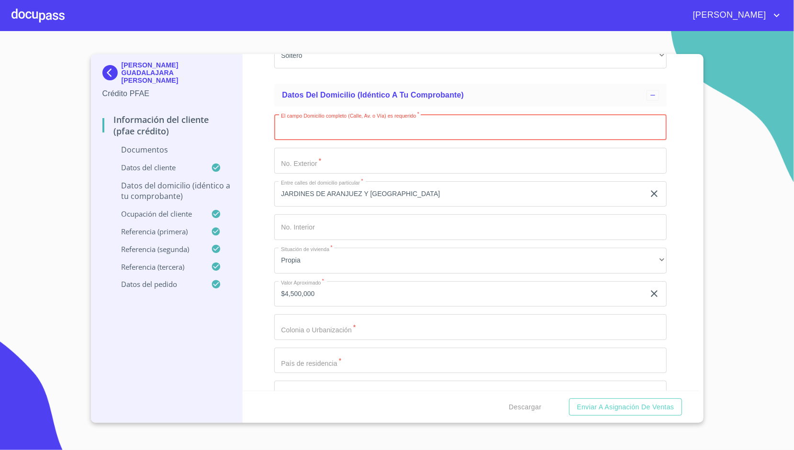
click at [347, 121] on input "Documento de identificación.   *" at bounding box center [470, 127] width 392 height 26
type input "JDS [PERSON_NAME][GEOGRAPHIC_DATA]"
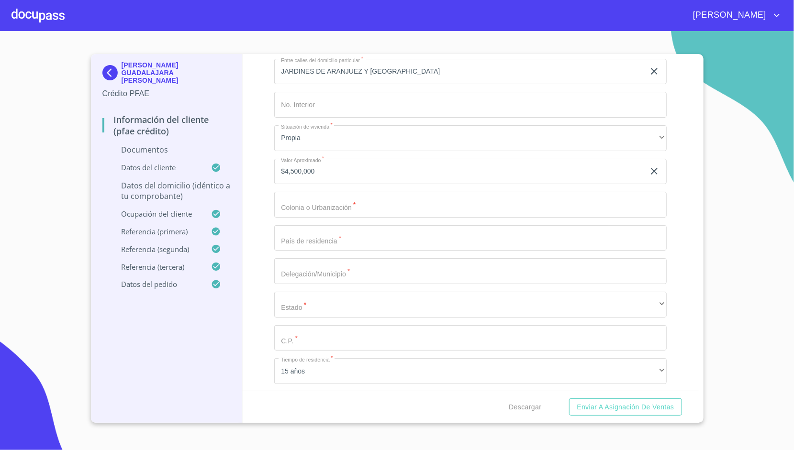
scroll to position [2073, 0]
type input "235"
click at [305, 196] on input "Documento de identificación.   *" at bounding box center [470, 204] width 392 height 26
type input "LA [US_STATE]"
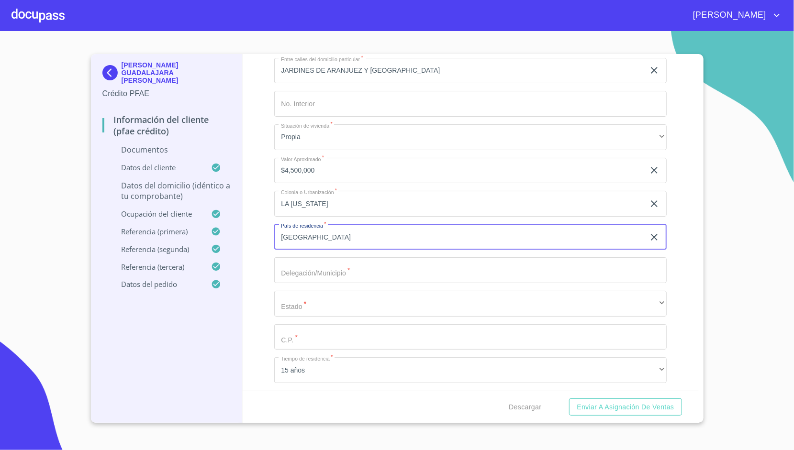
type input "[GEOGRAPHIC_DATA]"
click at [266, 271] on div "Información del cliente (PFAE crédito) Documentos Documento de identificación. …" at bounding box center [471, 222] width 456 height 337
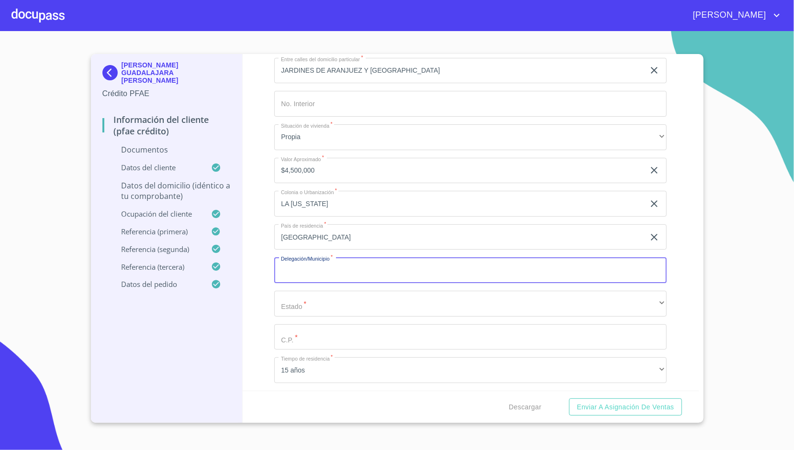
click at [300, 268] on input "Documento de identificación.   *" at bounding box center [470, 271] width 392 height 26
type input "[GEOGRAPHIC_DATA]"
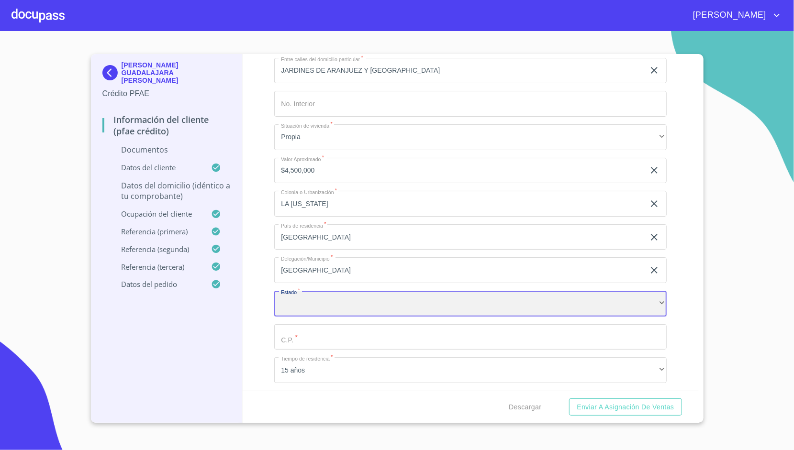
click at [283, 305] on div "​" at bounding box center [470, 304] width 392 height 26
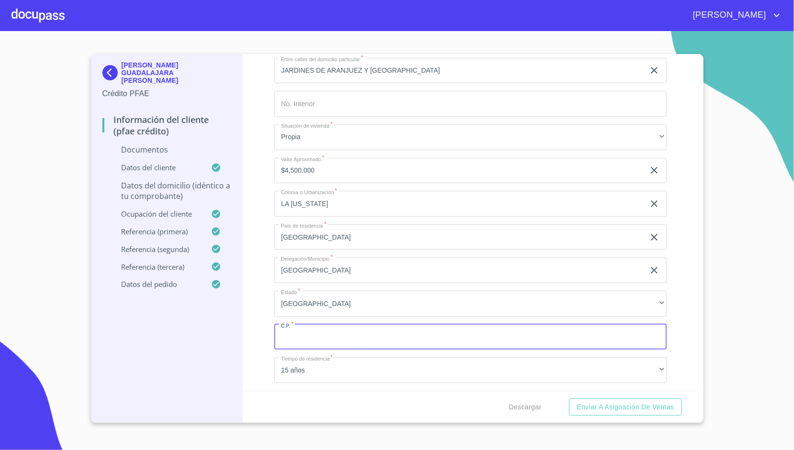
click at [300, 335] on input "Documento de identificación.   *" at bounding box center [470, 338] width 392 height 26
type input "44790"
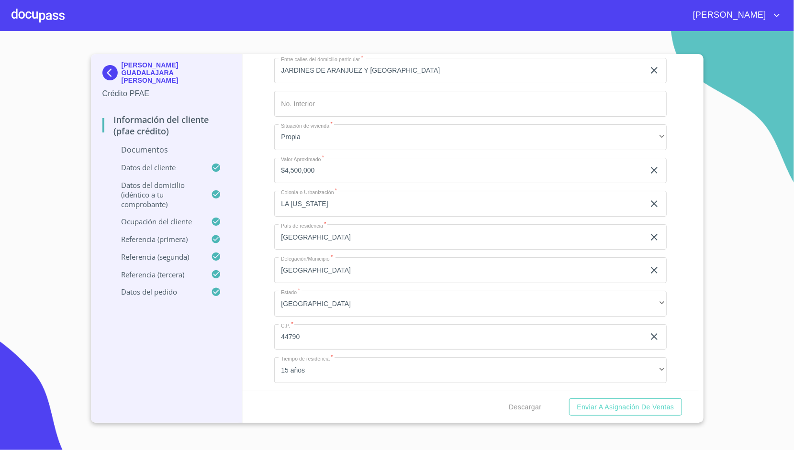
click at [267, 195] on div "Información del cliente (PFAE crédito) Documentos Documento de identificación. …" at bounding box center [471, 222] width 456 height 337
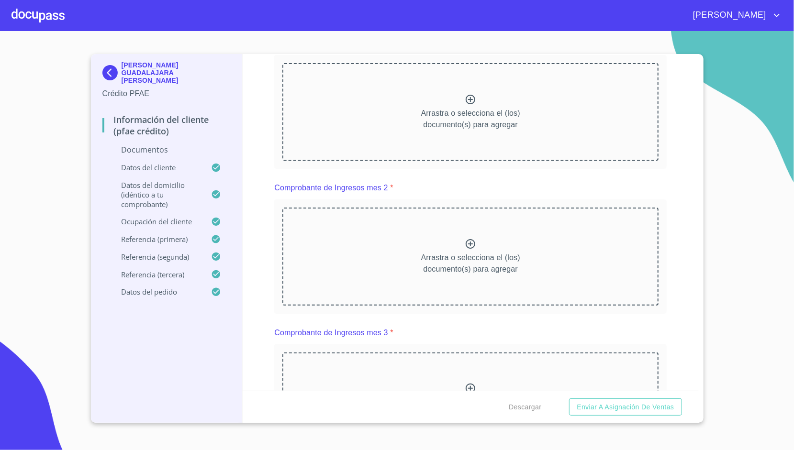
scroll to position [458, 0]
click at [265, 67] on div "Información del cliente (PFAE crédito) Documentos Documento de identificación. …" at bounding box center [471, 222] width 456 height 337
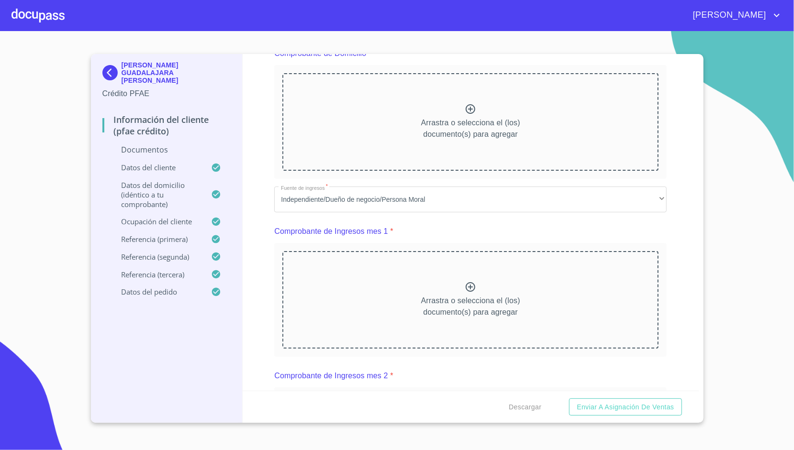
scroll to position [539, 0]
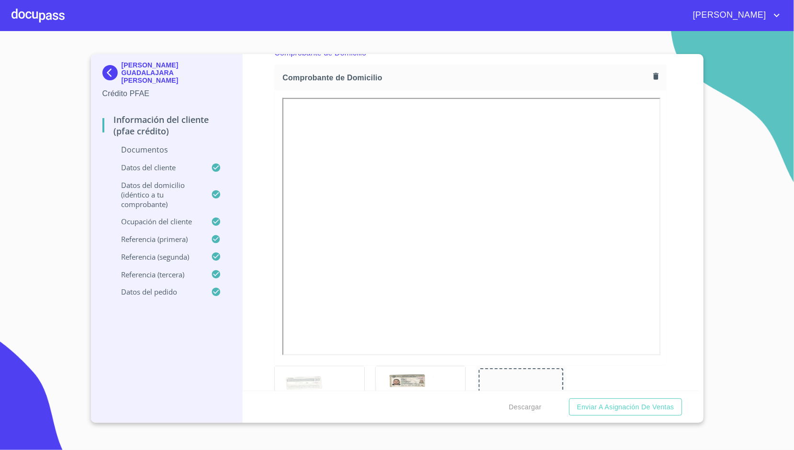
click at [267, 158] on div "Información del cliente (PFAE crédito) Documentos Documento de identificación. …" at bounding box center [471, 222] width 456 height 337
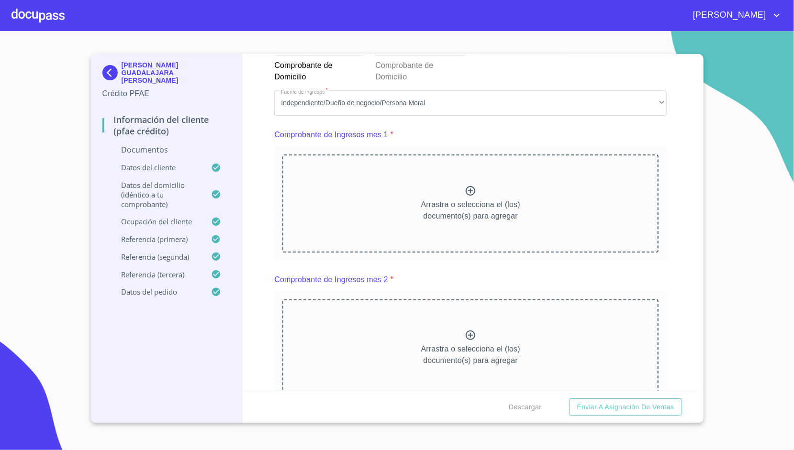
scroll to position [982, 0]
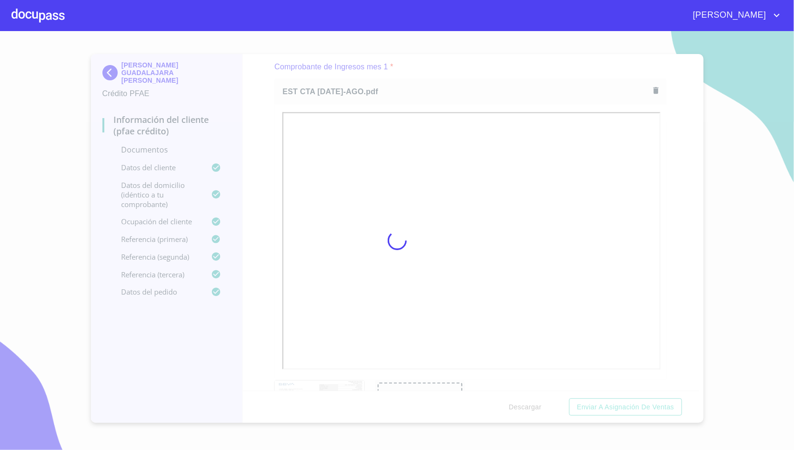
click at [260, 198] on div at bounding box center [397, 240] width 794 height 419
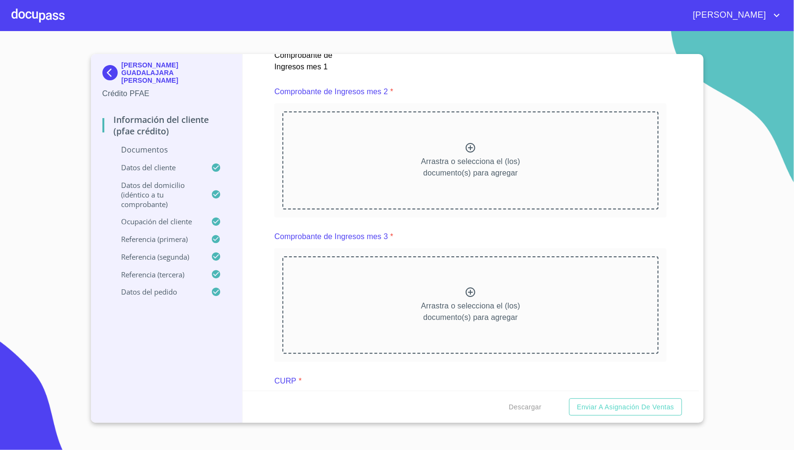
scroll to position [1381, 0]
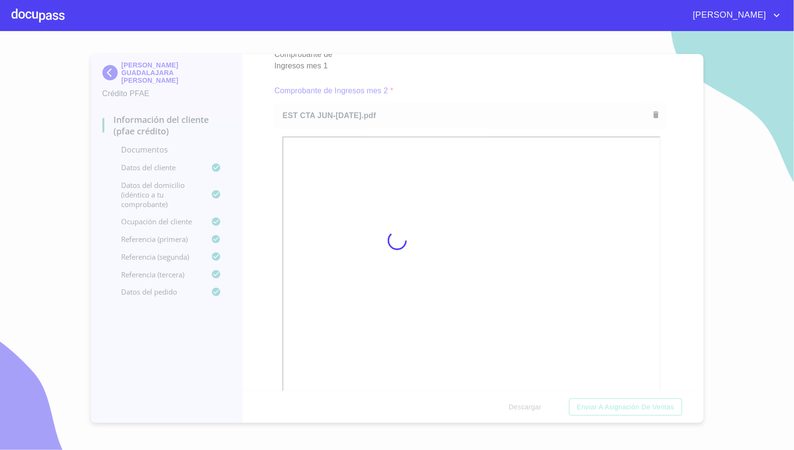
click at [270, 201] on div at bounding box center [397, 240] width 794 height 419
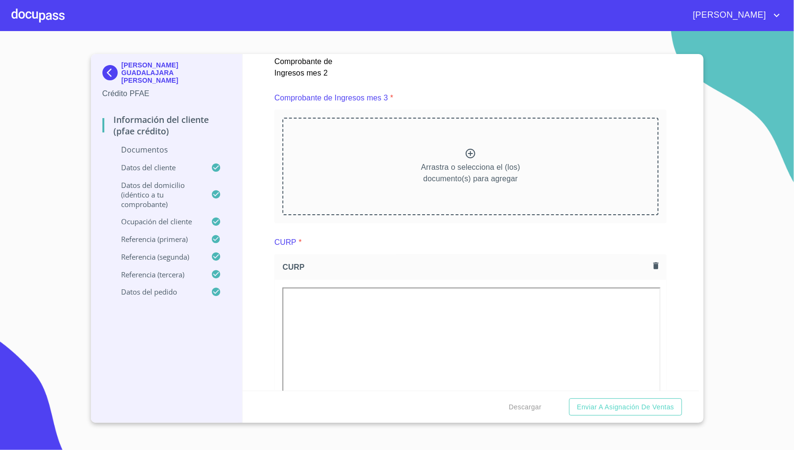
scroll to position [1799, 0]
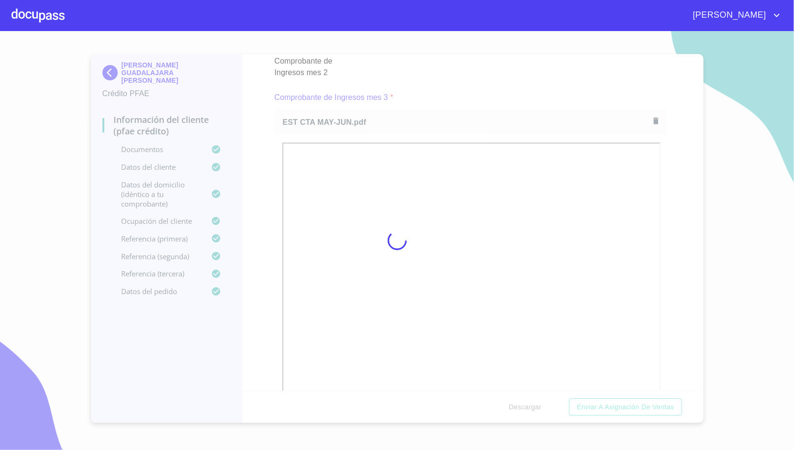
click at [261, 190] on div at bounding box center [397, 240] width 794 height 419
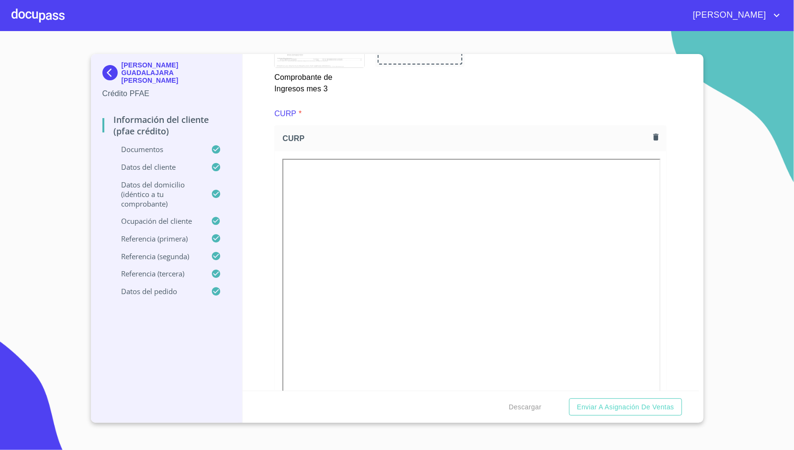
scroll to position [2207, 0]
click at [538, 408] on span "Descargar" at bounding box center [525, 408] width 33 height 12
click at [636, 404] on span "Enviar a Asignación de Ventas" at bounding box center [625, 408] width 97 height 12
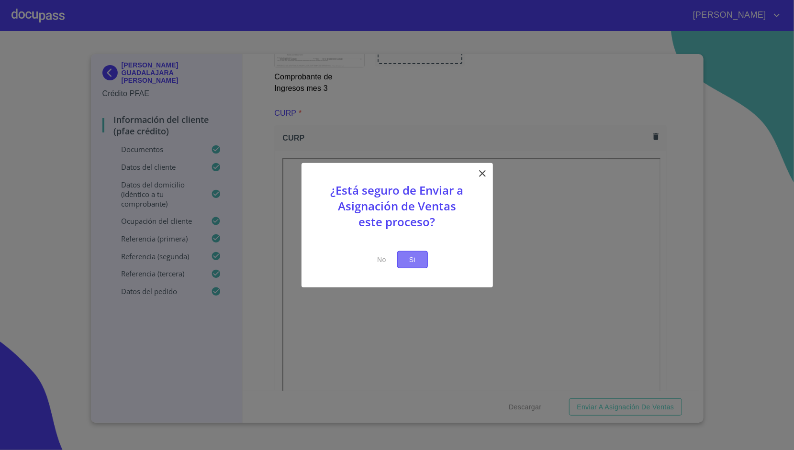
click at [410, 258] on span "Si" at bounding box center [412, 260] width 15 height 12
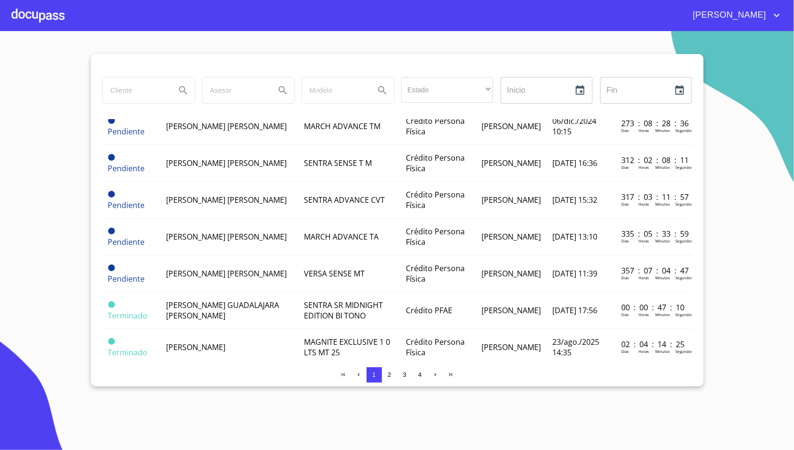
scroll to position [319, 0]
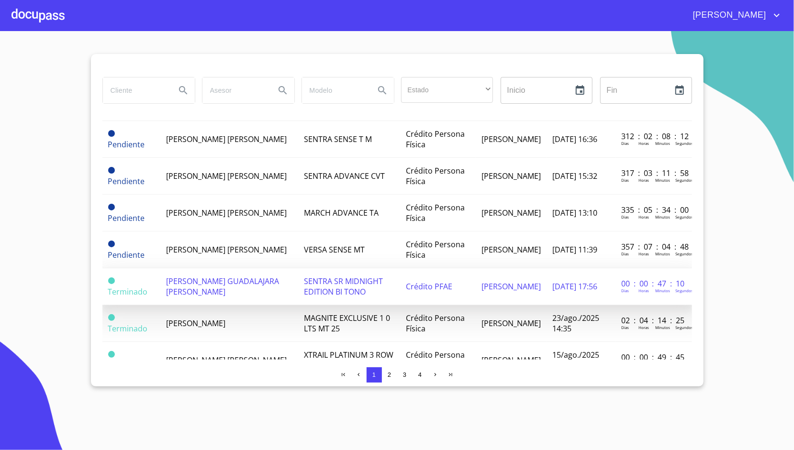
click at [198, 272] on td "[PERSON_NAME] GUADALAJARA [PERSON_NAME]" at bounding box center [229, 287] width 138 height 37
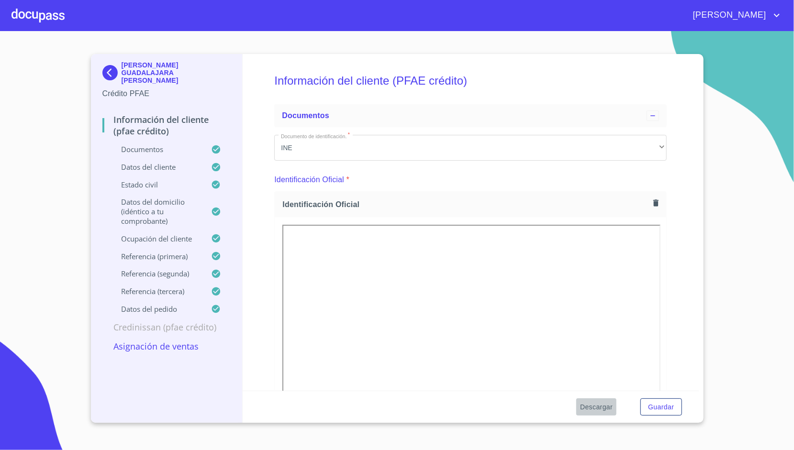
click at [597, 409] on span "Descargar" at bounding box center [596, 408] width 33 height 12
click at [509, 172] on div "Identificación Oficial *" at bounding box center [470, 179] width 392 height 23
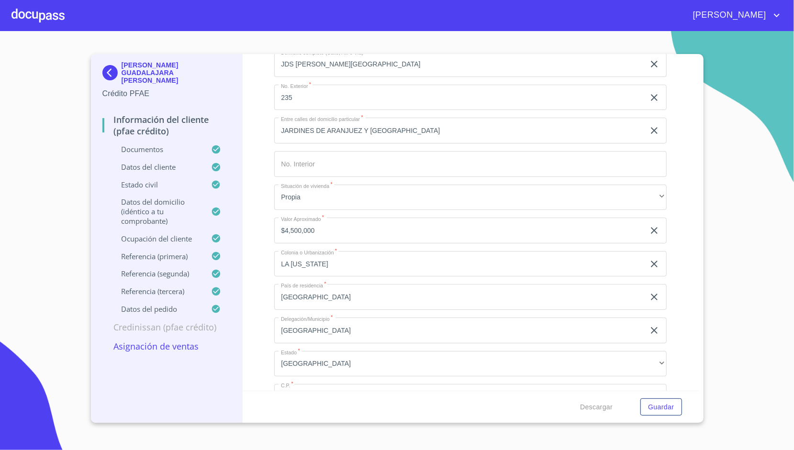
scroll to position [3397, 0]
click at [658, 403] on span "Guardar" at bounding box center [661, 408] width 26 height 12
